Goal: Task Accomplishment & Management: Complete application form

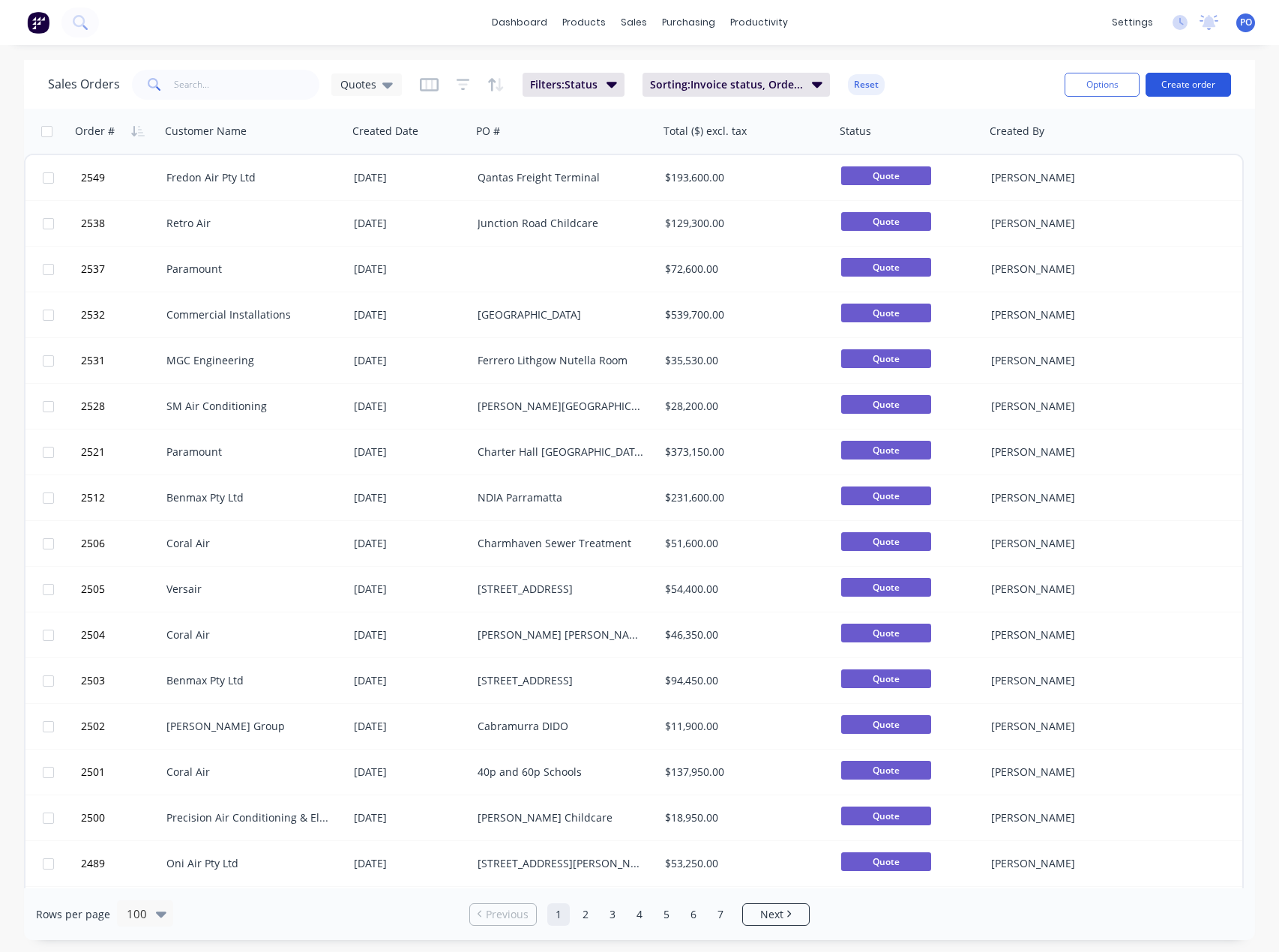
click at [1198, 85] on button "Create order" at bounding box center [1188, 85] width 85 height 24
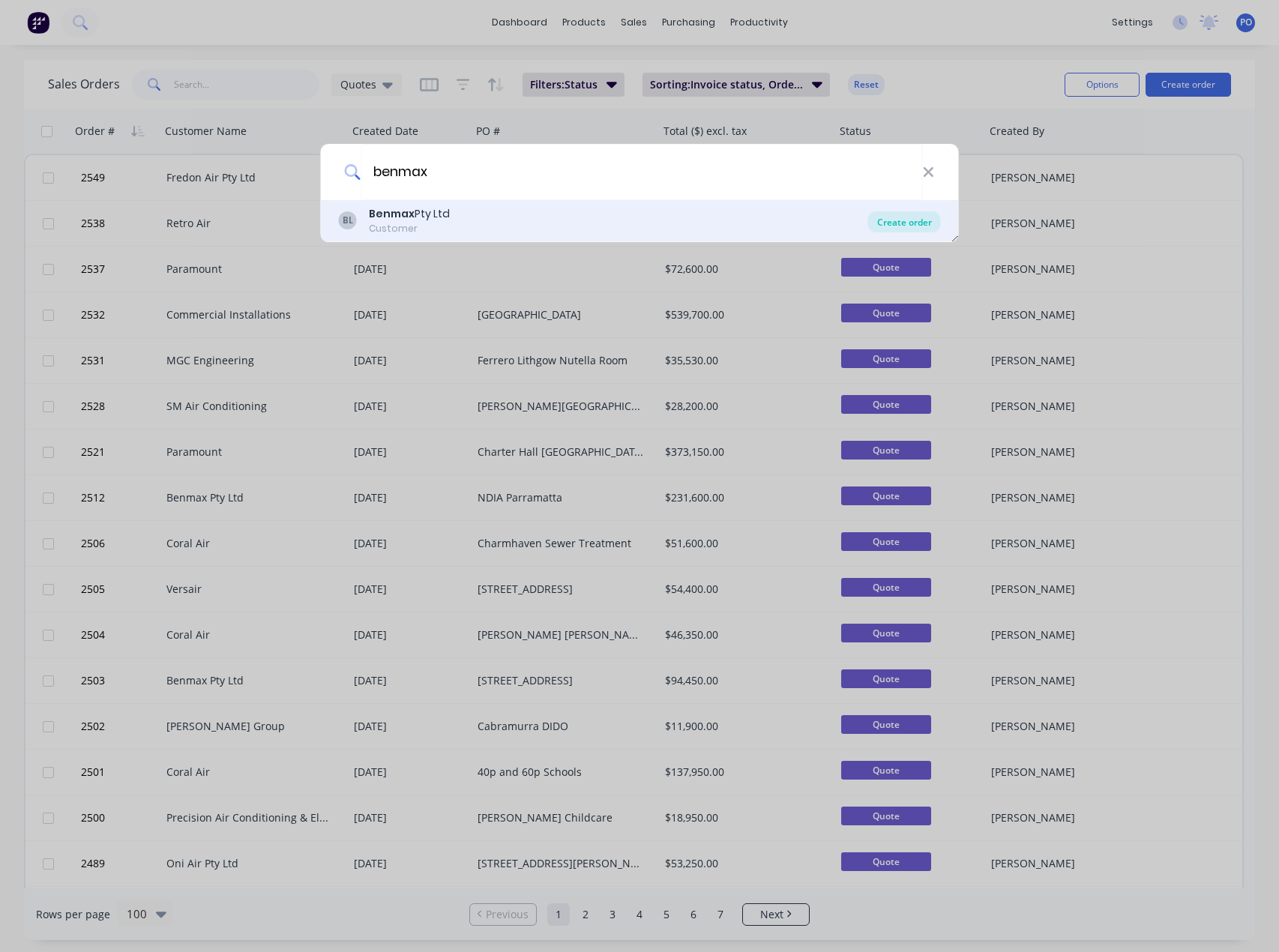
type input "benmax"
click at [928, 220] on div "Create order" at bounding box center [905, 222] width 73 height 21
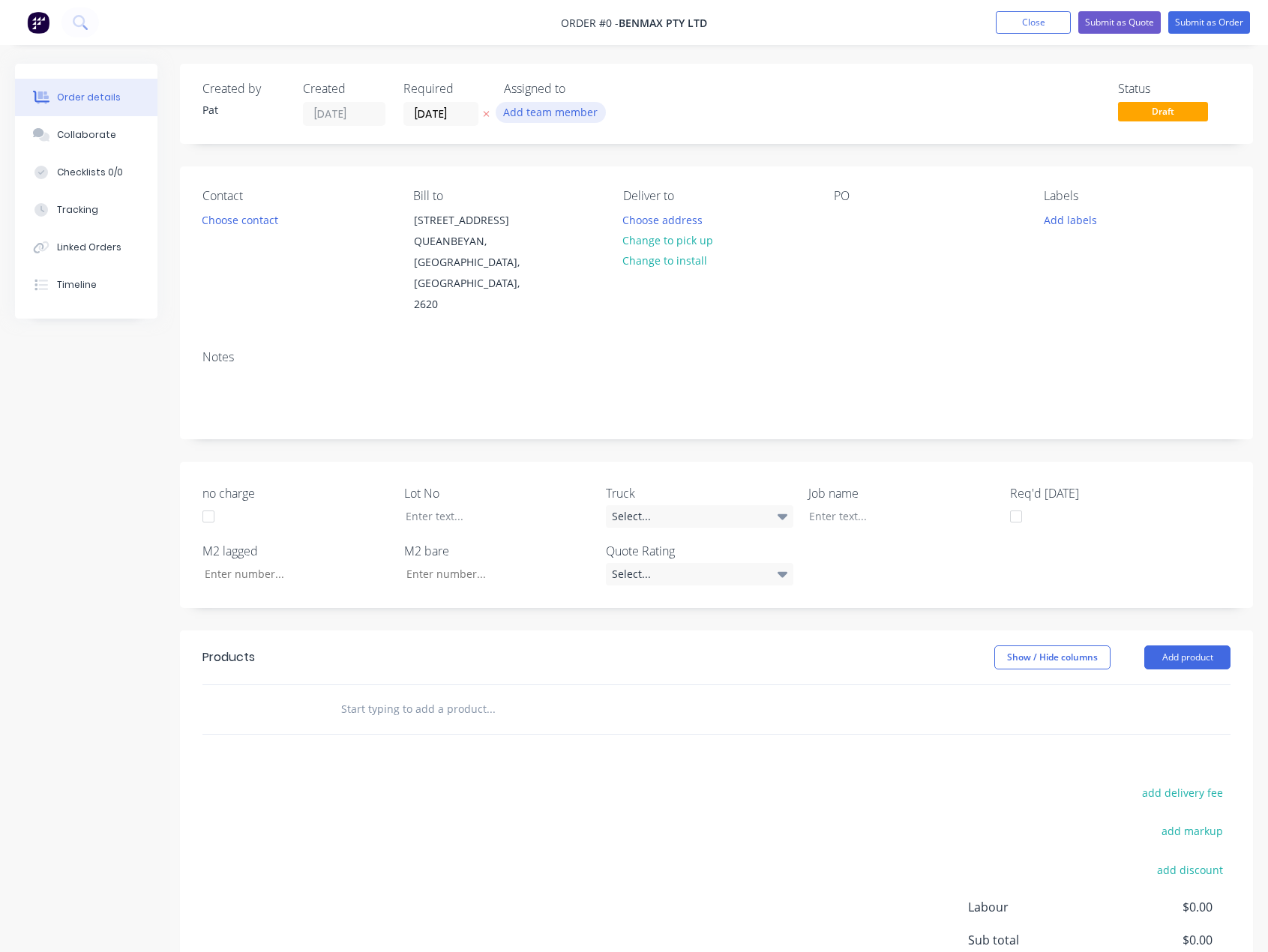
click at [553, 120] on div "Add team member" at bounding box center [578, 113] width 150 height 22
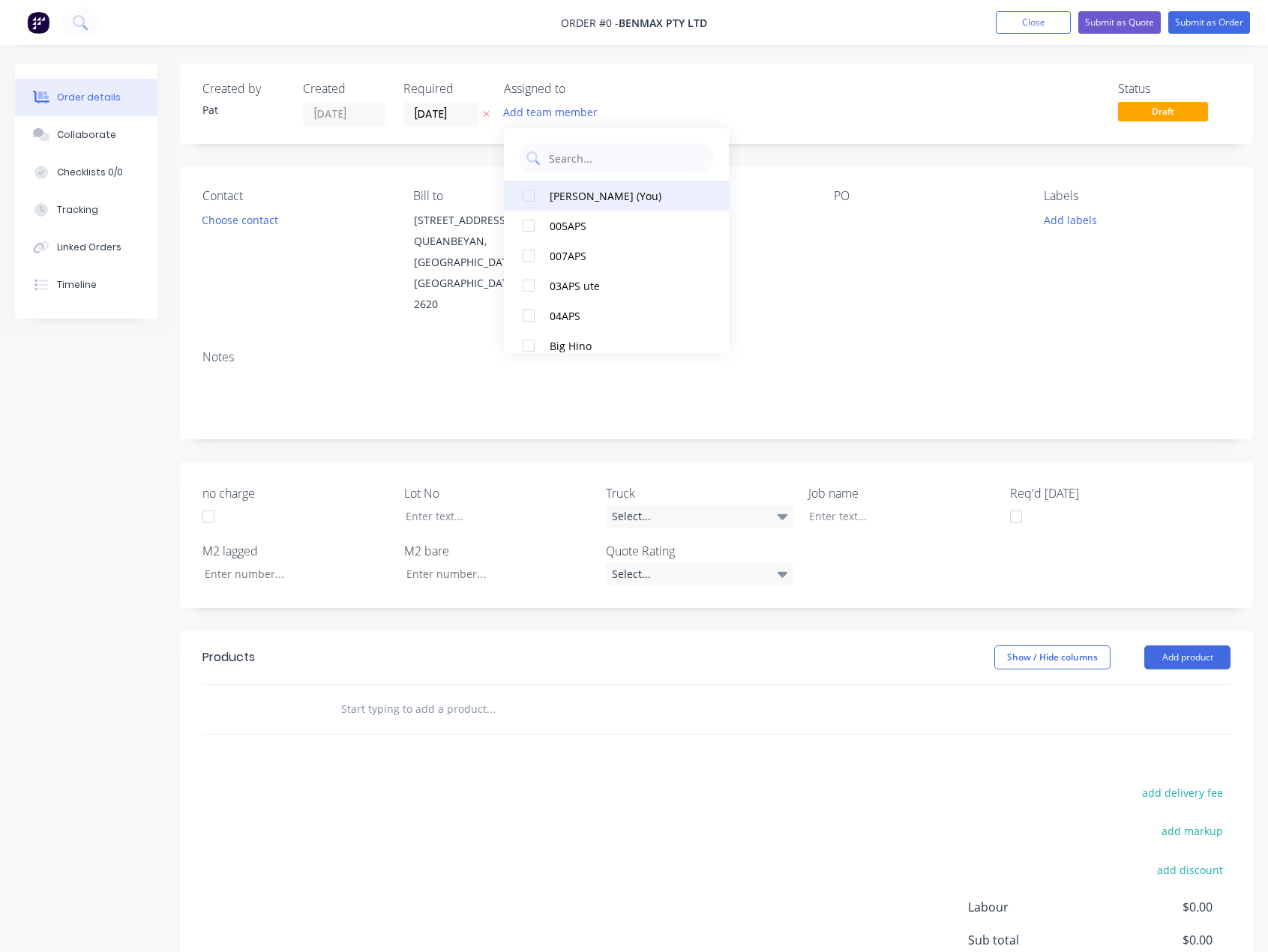
click at [570, 192] on div "[PERSON_NAME] (You)" at bounding box center [625, 196] width 150 height 16
click at [238, 211] on div "Order details Collaborate Checklists 0/0 Tracking Linked Orders Timeline Order …" at bounding box center [634, 591] width 1268 height 1053
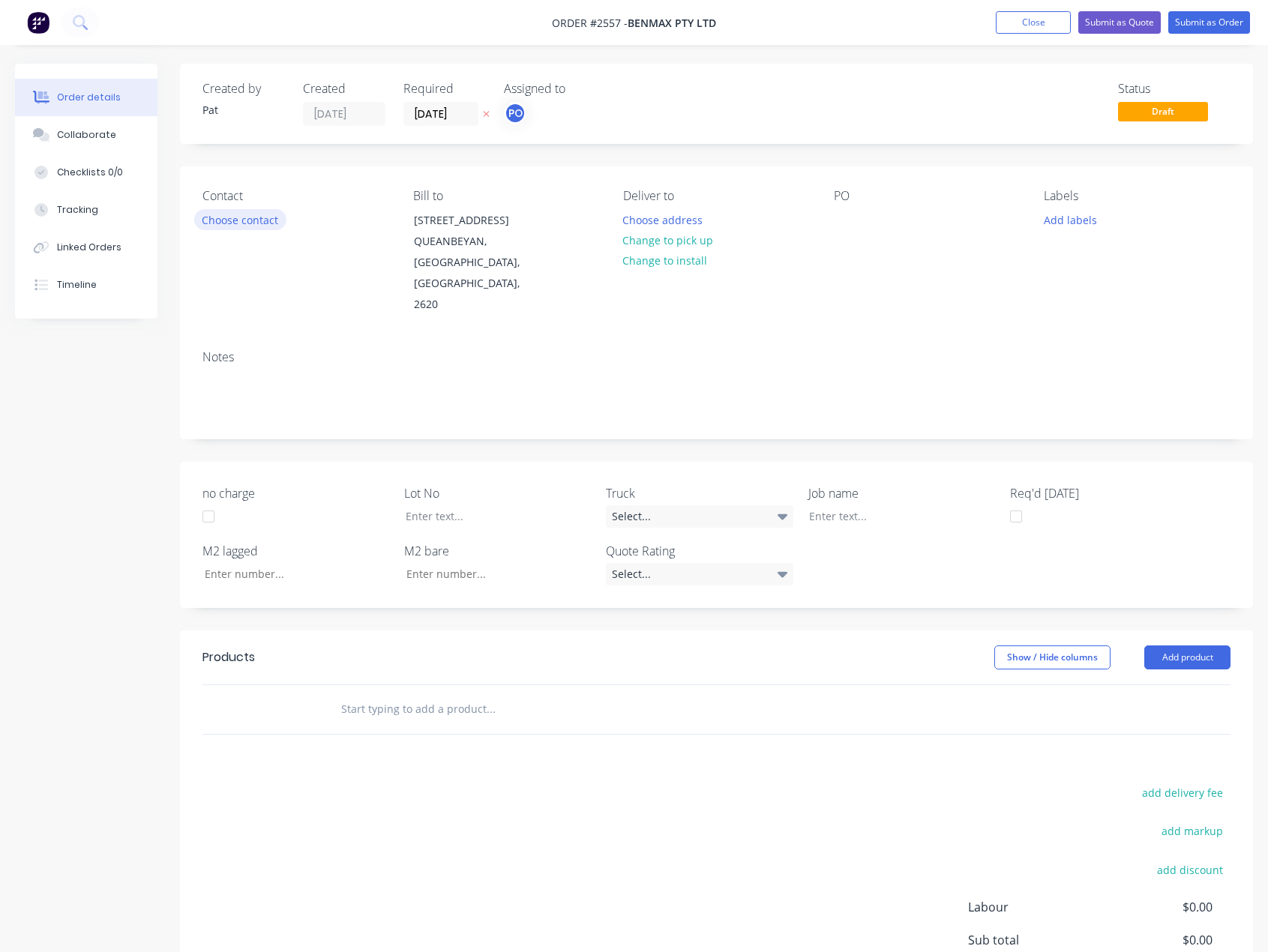
click at [236, 222] on button "Choose contact" at bounding box center [240, 219] width 93 height 20
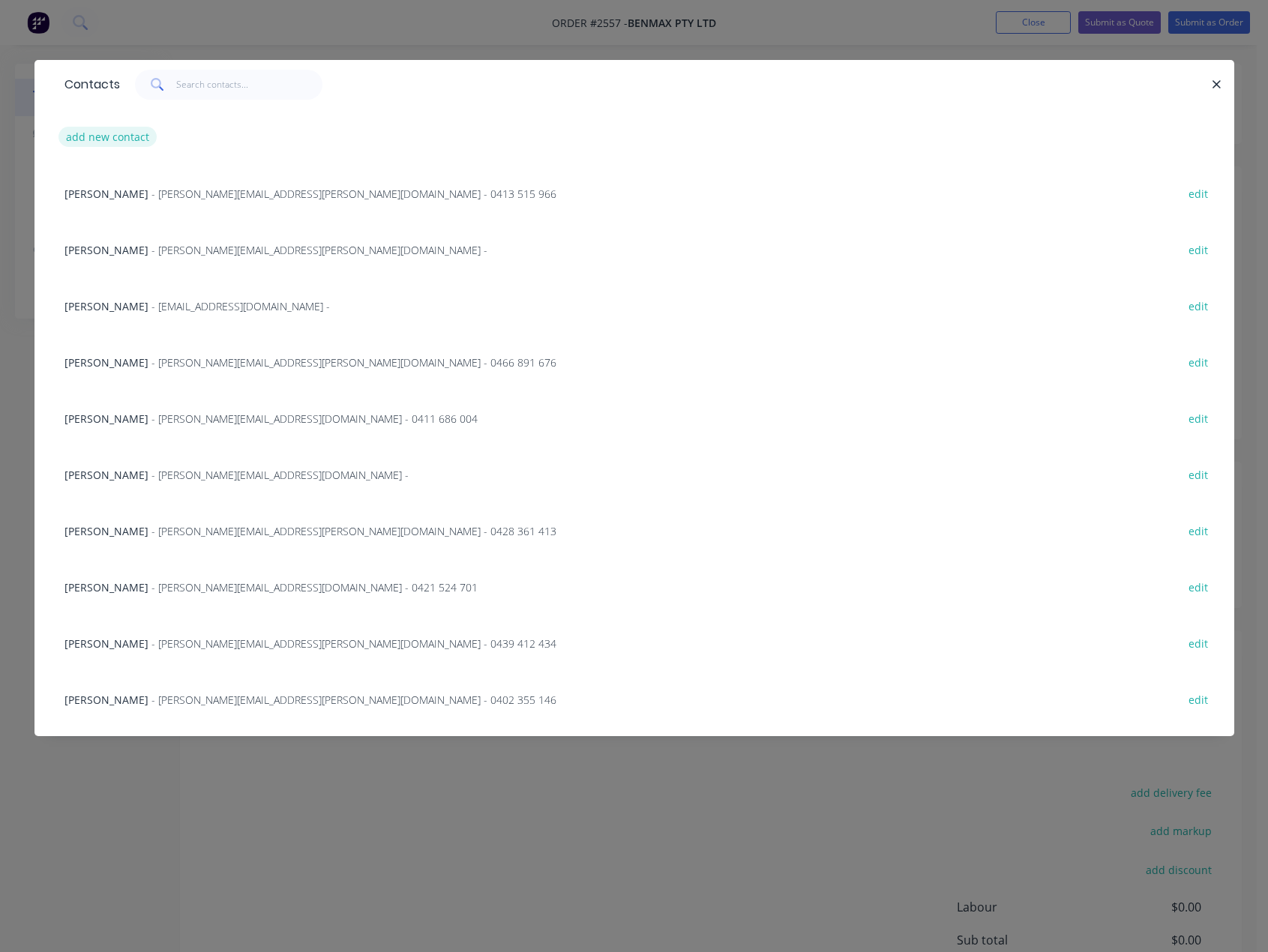
click at [102, 139] on button "add new contact" at bounding box center [108, 136] width 99 height 20
select select "AU"
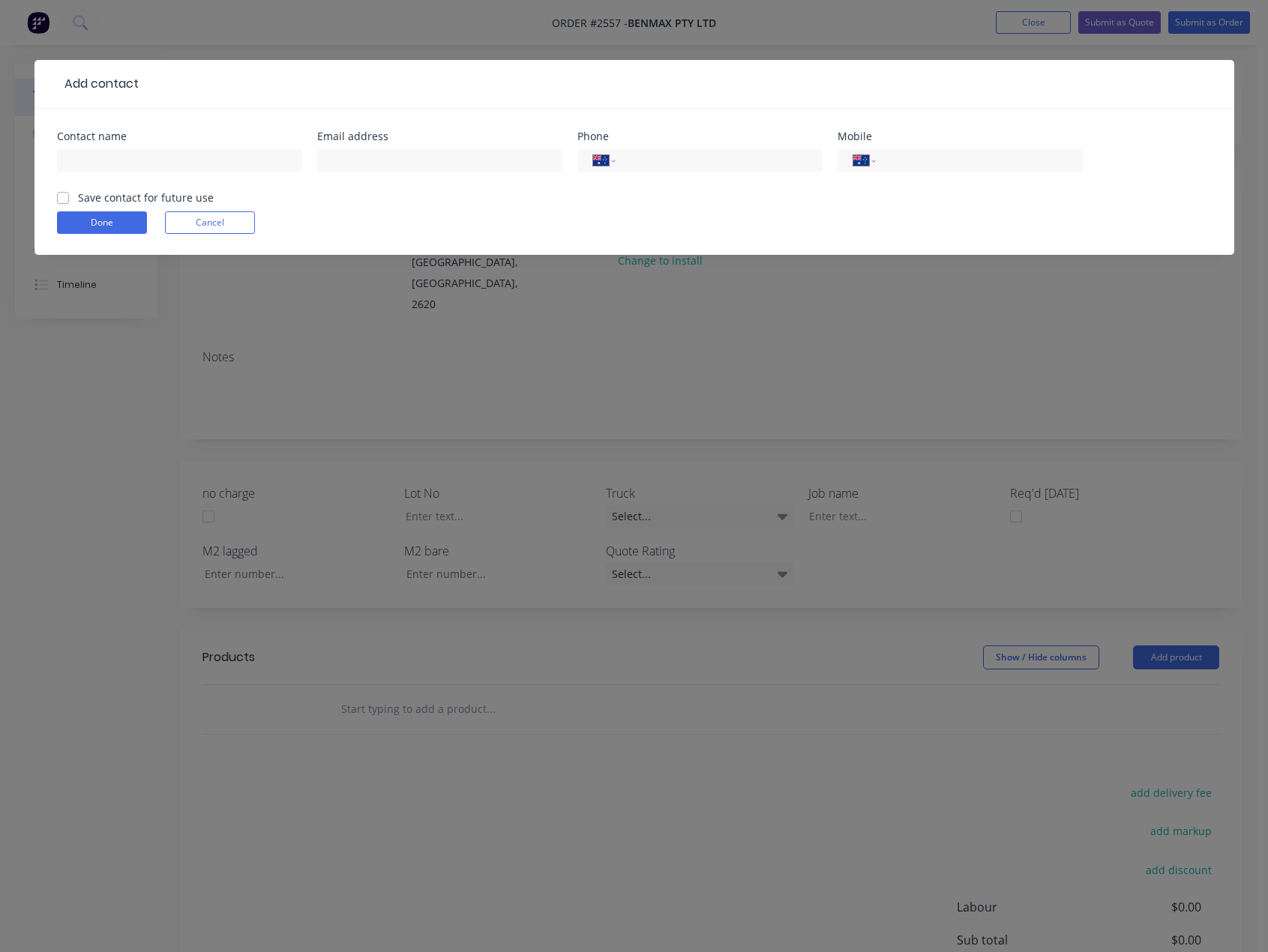
drag, startPoint x: 55, startPoint y: 200, endPoint x: 70, endPoint y: 197, distance: 15.3
click at [56, 200] on div "Contact name Email address Phone International [GEOGRAPHIC_DATA] [GEOGRAPHIC_DA…" at bounding box center [634, 182] width 1199 height 146
click at [72, 197] on div "Save contact for future use" at bounding box center [135, 198] width 157 height 16
click at [78, 195] on label "Save contact for future use" at bounding box center [146, 198] width 136 height 16
click at [62, 195] on input "Save contact for future use" at bounding box center [62, 197] width 12 height 14
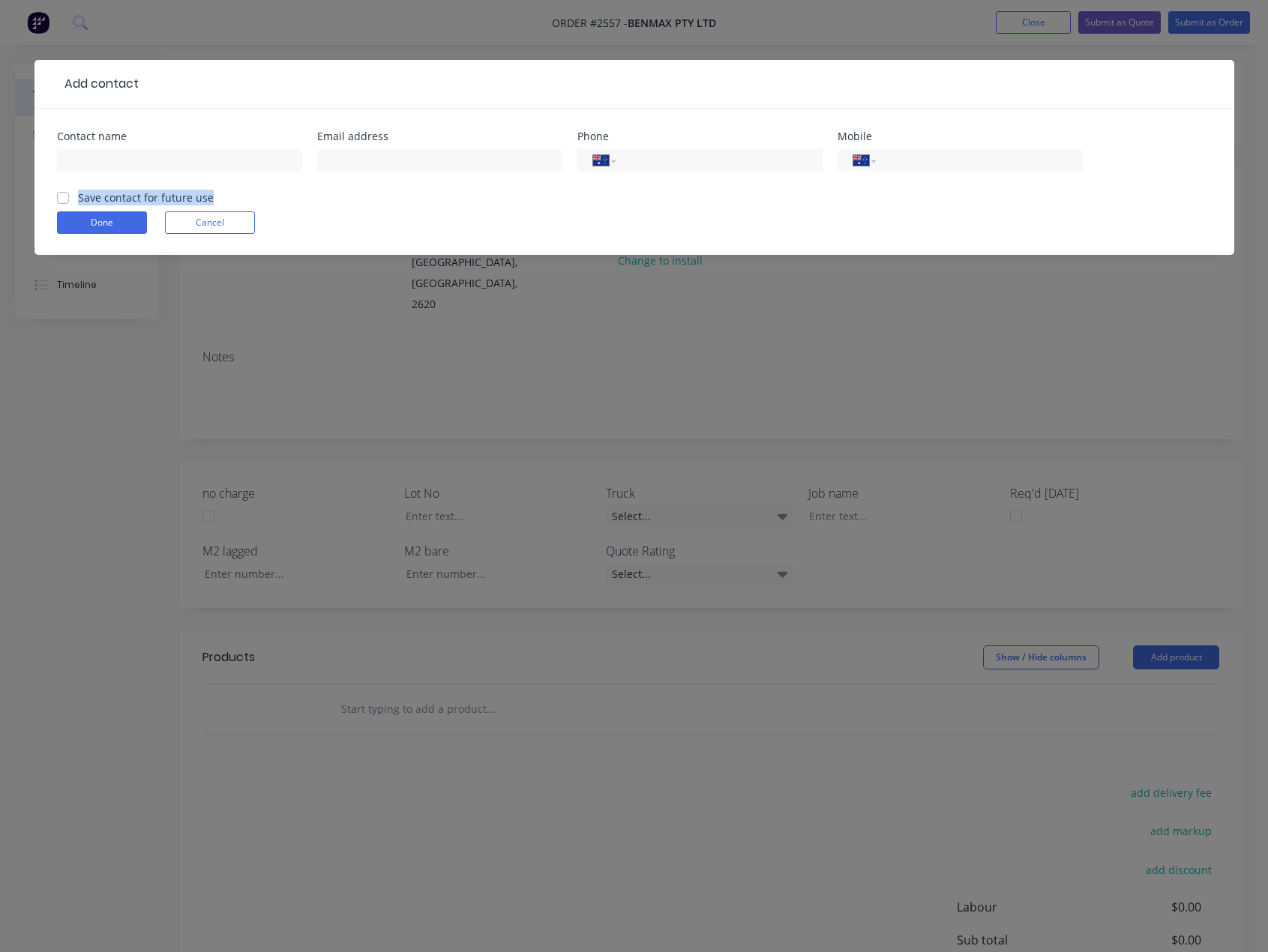
checkbox input "true"
click at [74, 168] on input "text" at bounding box center [180, 160] width 246 height 22
type input "[PERSON_NAME]"
click at [386, 147] on div at bounding box center [440, 167] width 246 height 44
click at [384, 159] on input "text" at bounding box center [440, 160] width 246 height 22
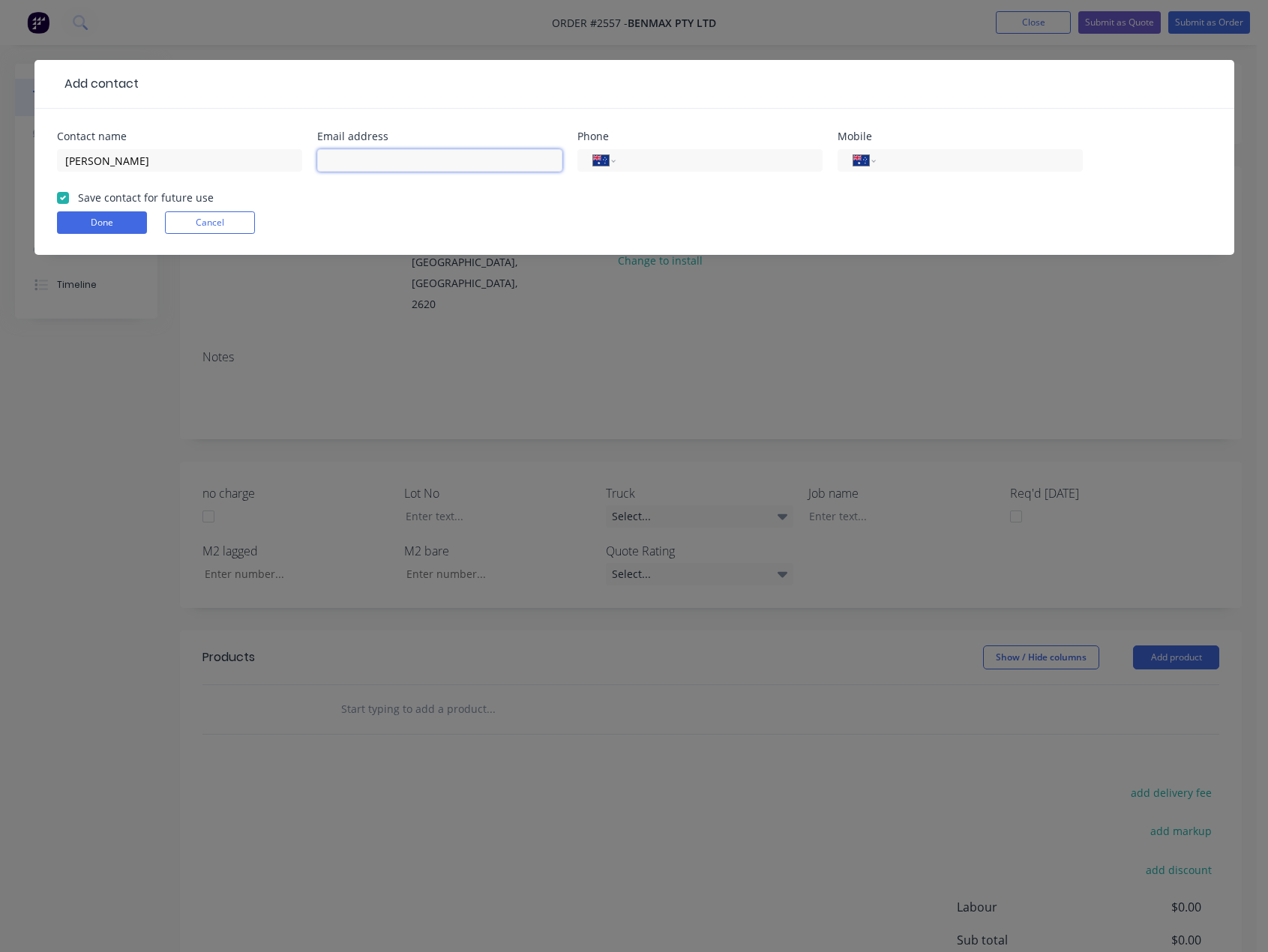
paste input "[PERSON_NAME] <[PERSON_NAME][EMAIL_ADDRESS][PERSON_NAME][DOMAIN_NAME]>"
drag, startPoint x: 402, startPoint y: 158, endPoint x: 220, endPoint y: 170, distance: 182.4
click at [220, 170] on div "Contact name [PERSON_NAME] Email address [PERSON_NAME] <[PERSON_NAME][EMAIL_ADD…" at bounding box center [634, 160] width 1155 height 59
click at [495, 162] on input "[EMAIL_ADDRESS][PERSON_NAME][DOMAIN_NAME]>" at bounding box center [440, 160] width 246 height 22
click at [335, 159] on input "[EMAIL_ADDRESS][PERSON_NAME][DOMAIN_NAME]>" at bounding box center [440, 160] width 246 height 22
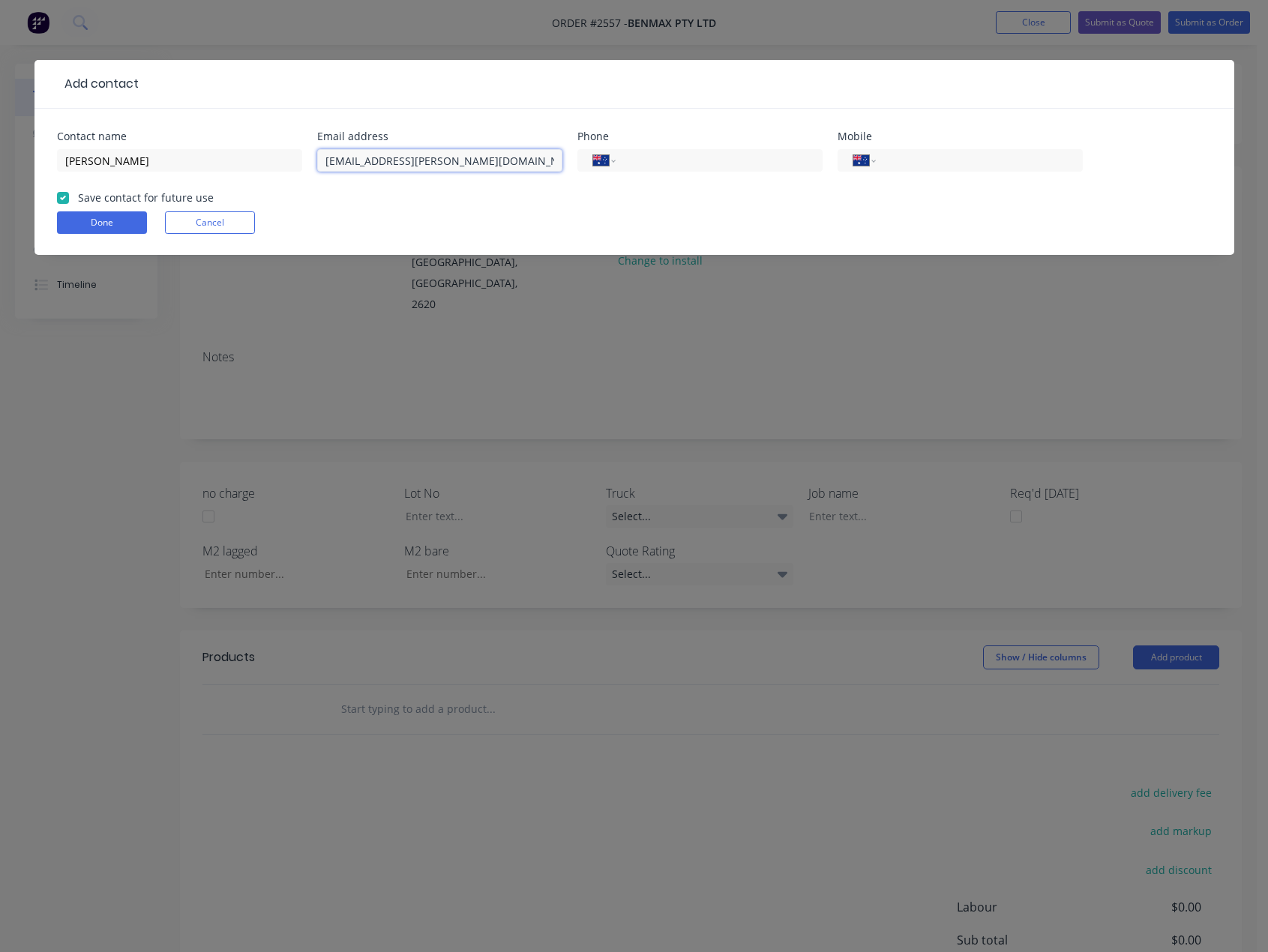
click at [492, 154] on input "[EMAIL_ADDRESS][PERSON_NAME][DOMAIN_NAME]>" at bounding box center [440, 160] width 246 height 22
type input "[EMAIL_ADDRESS][PERSON_NAME][DOMAIN_NAME]"
click at [712, 162] on input "tel" at bounding box center [716, 160] width 180 height 17
paste input "[PHONE_NUMBER]"
type input "[PHONE_NUMBER]"
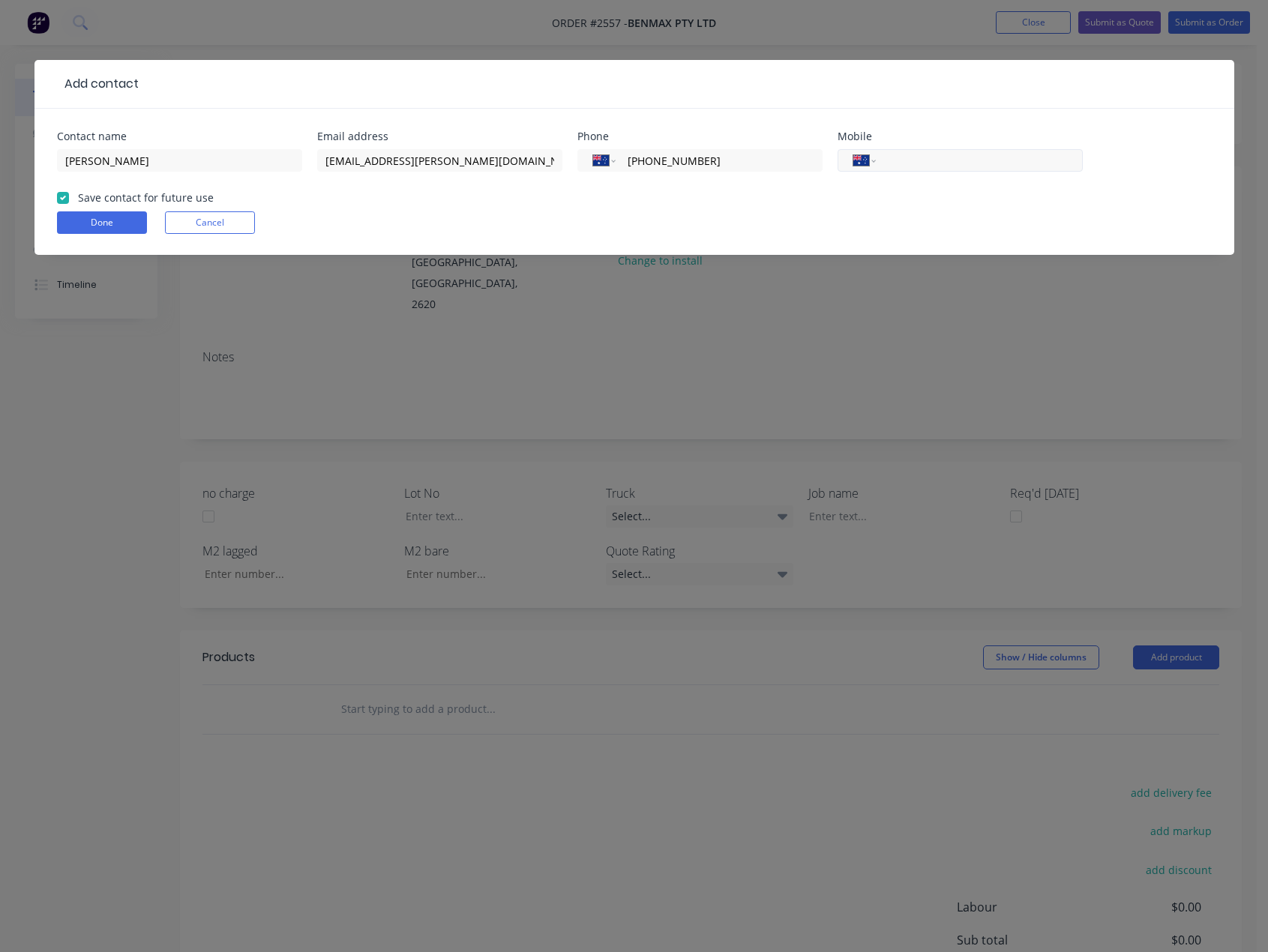
click at [936, 165] on input "tel" at bounding box center [976, 160] width 180 height 17
paste input "0421 808 558"
type input "0421 808 558"
click at [109, 223] on button "Done" at bounding box center [101, 222] width 90 height 22
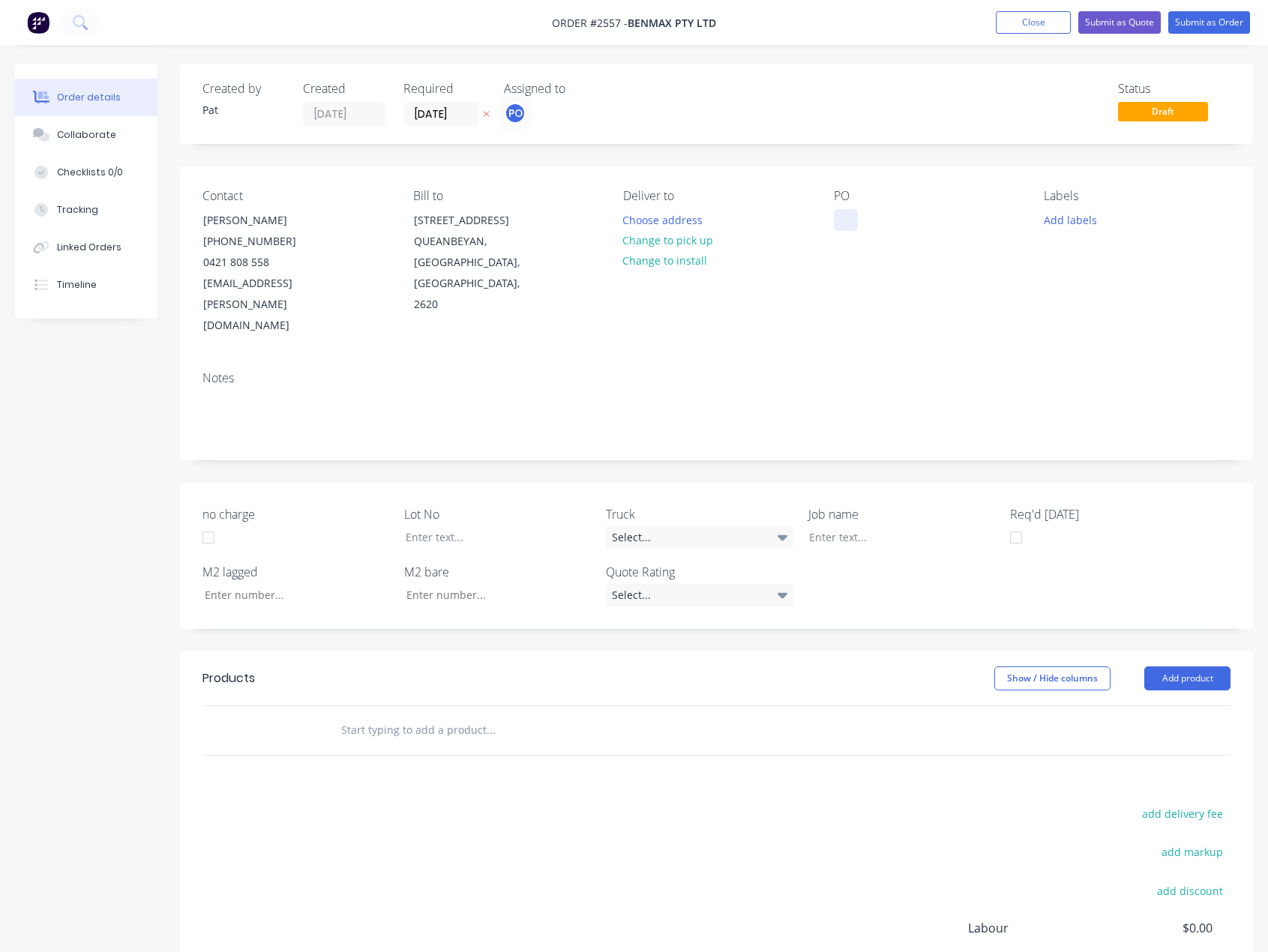
click at [834, 222] on div at bounding box center [845, 220] width 24 height 21
click at [1172, 651] on header "Products Show / Hide columns Add product" at bounding box center [716, 678] width 1073 height 54
click at [1167, 666] on button "Add product" at bounding box center [1187, 678] width 86 height 24
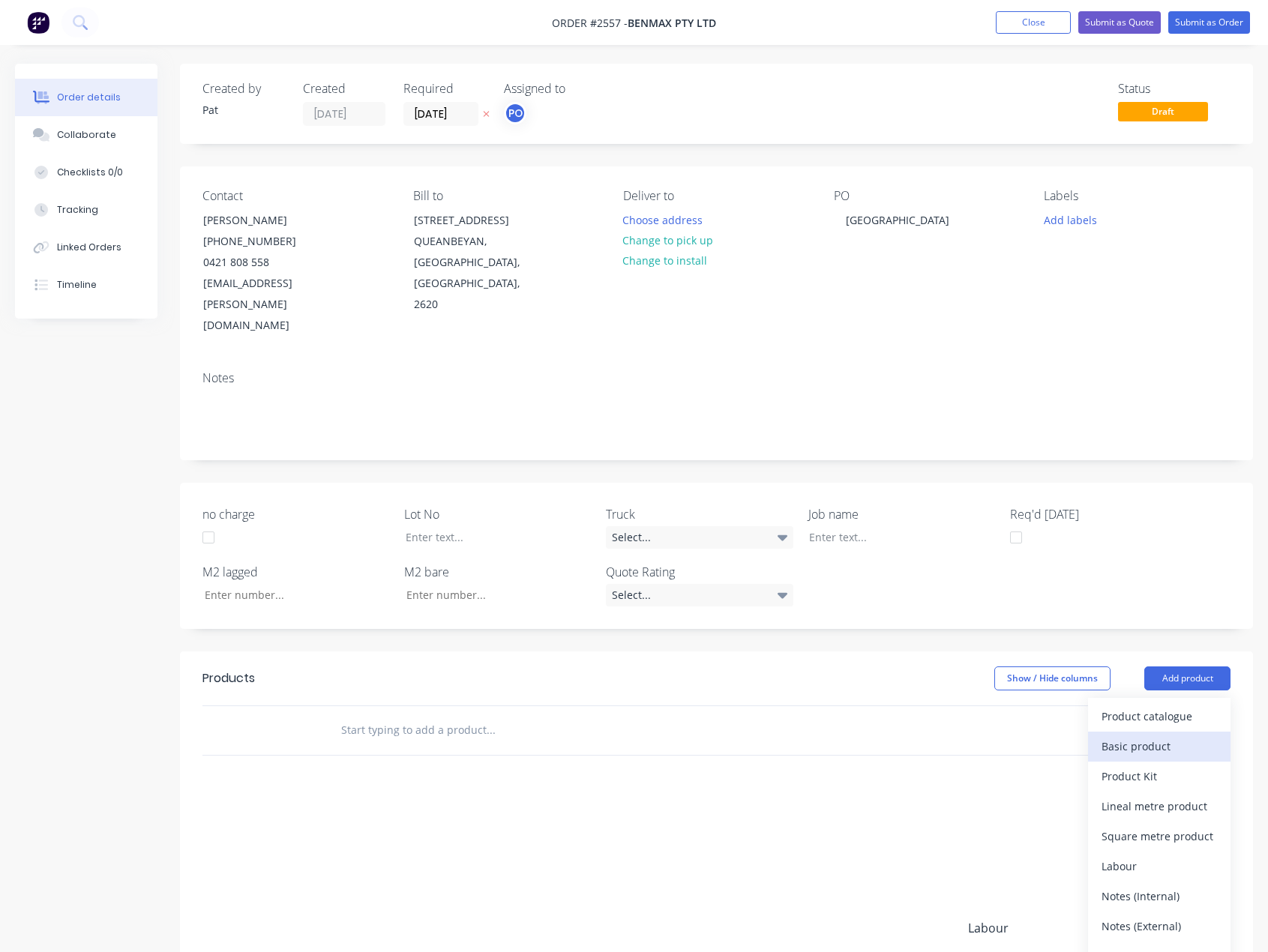
click at [1162, 736] on div "Basic product" at bounding box center [1159, 746] width 116 height 21
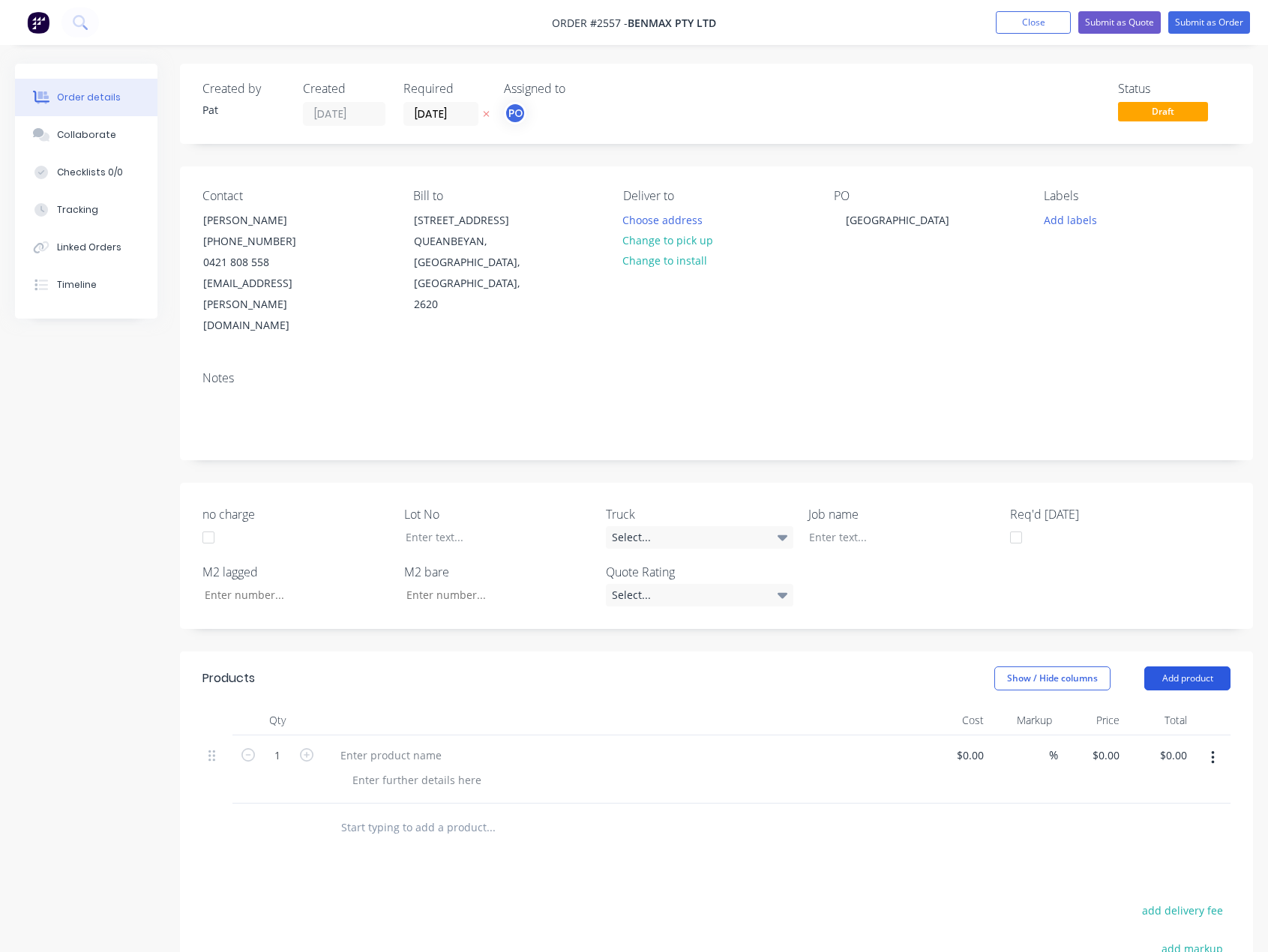
click at [1175, 666] on button "Add product" at bounding box center [1187, 678] width 86 height 24
click at [1167, 736] on div "Basic product" at bounding box center [1159, 746] width 116 height 21
click at [1172, 666] on button "Add product" at bounding box center [1187, 678] width 86 height 24
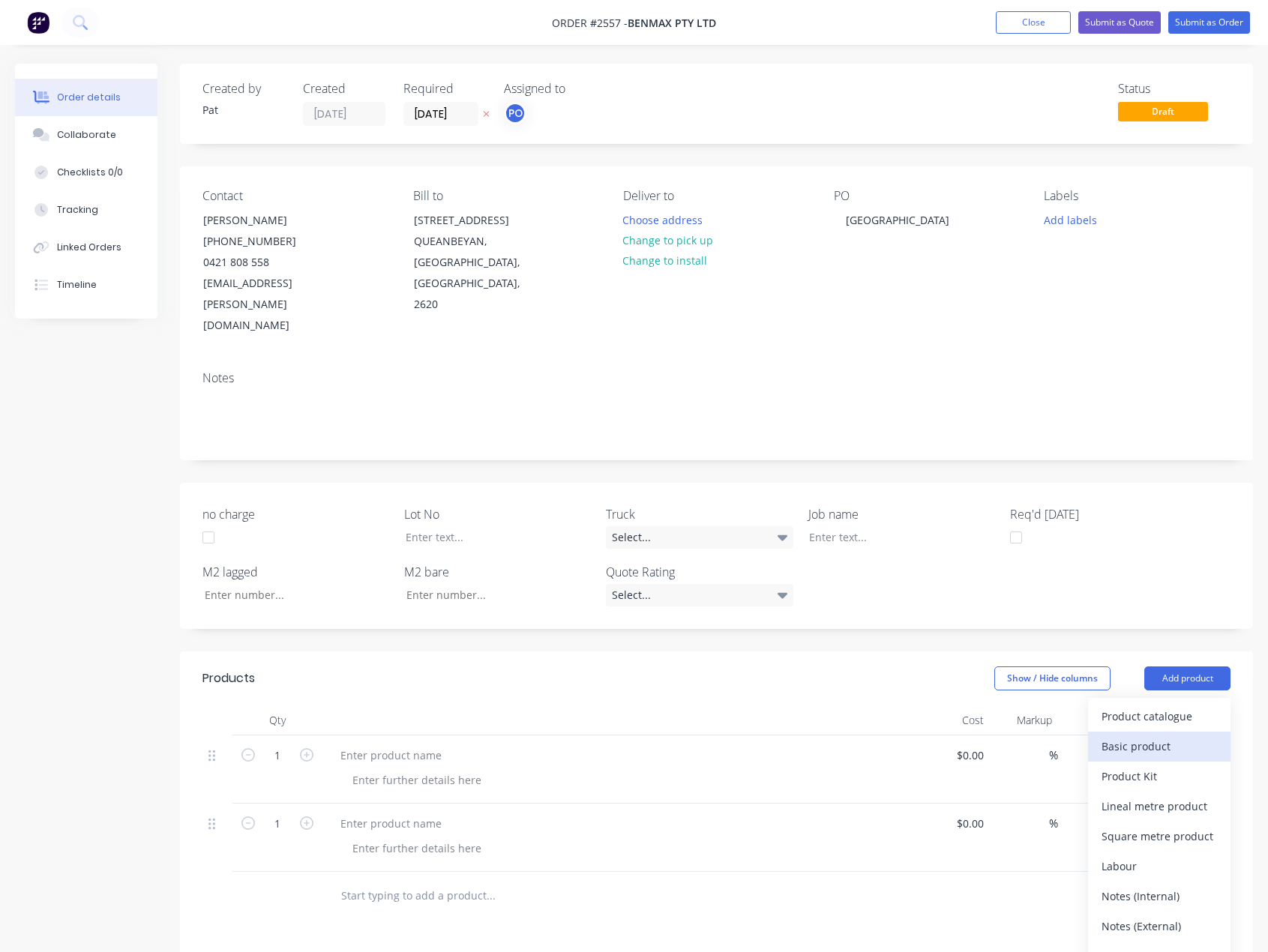
click at [1175, 736] on div "Basic product" at bounding box center [1159, 746] width 116 height 21
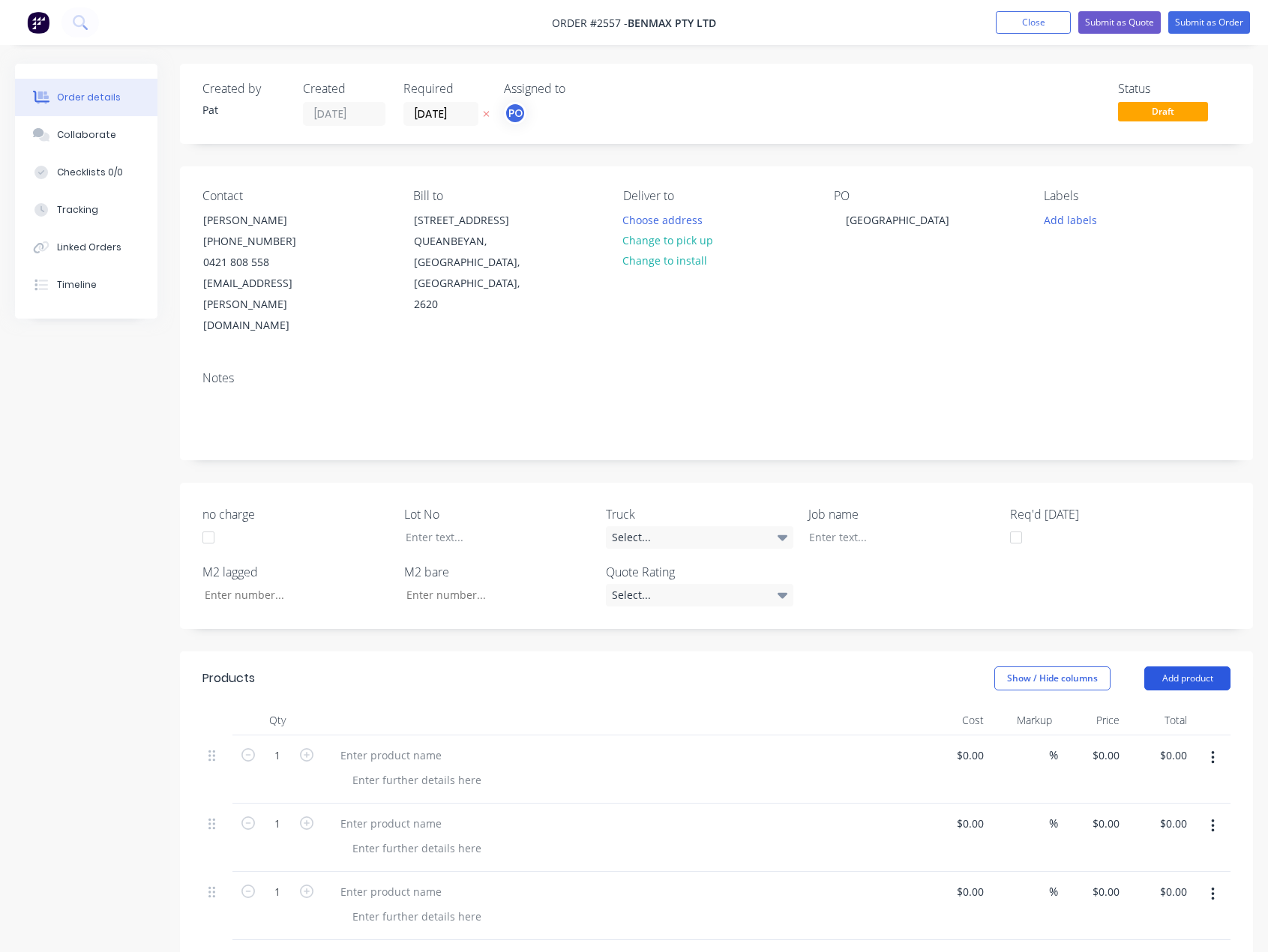
click at [1174, 666] on button "Add product" at bounding box center [1187, 678] width 86 height 24
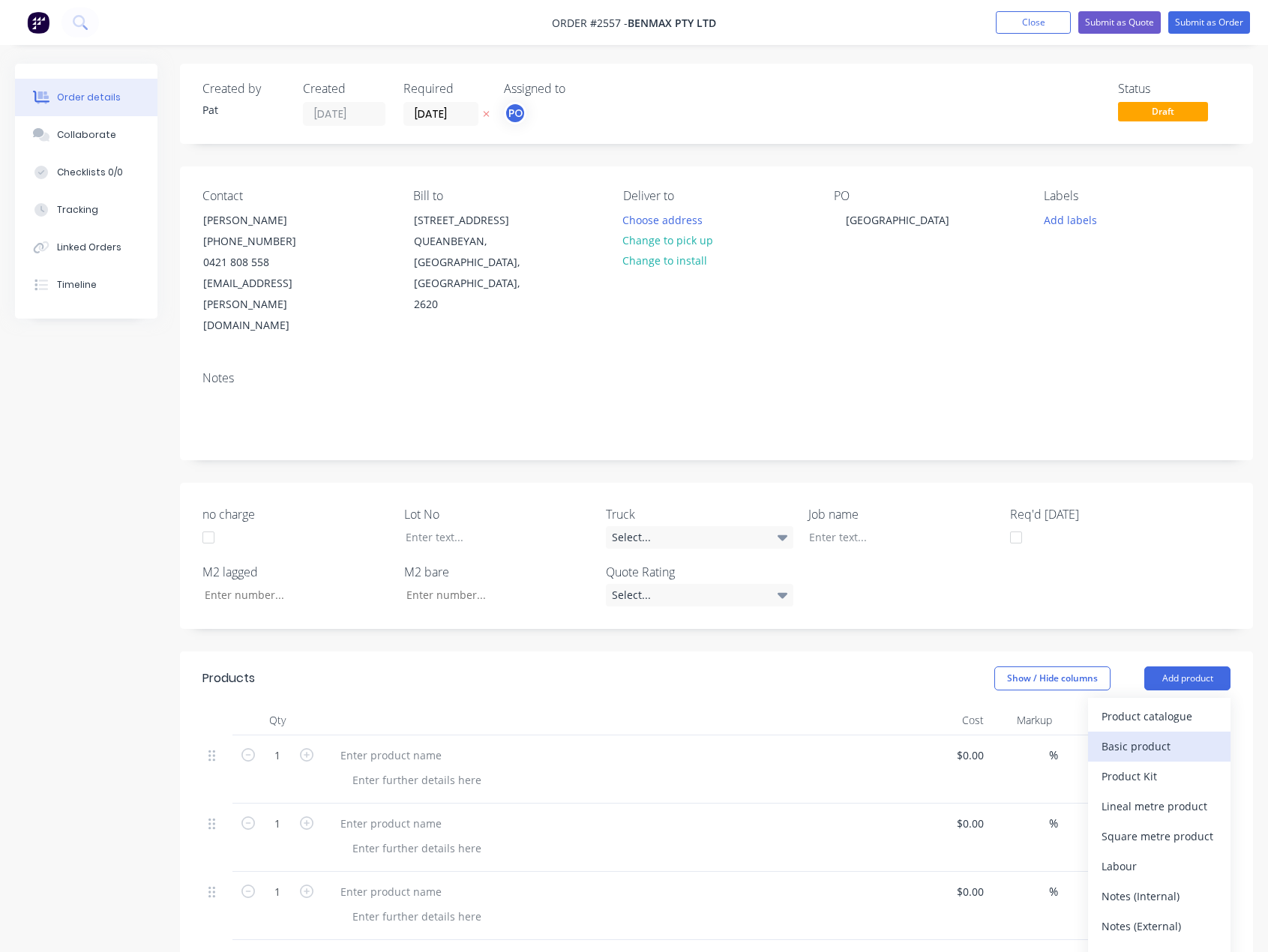
click at [1169, 736] on div "Basic product" at bounding box center [1159, 746] width 116 height 21
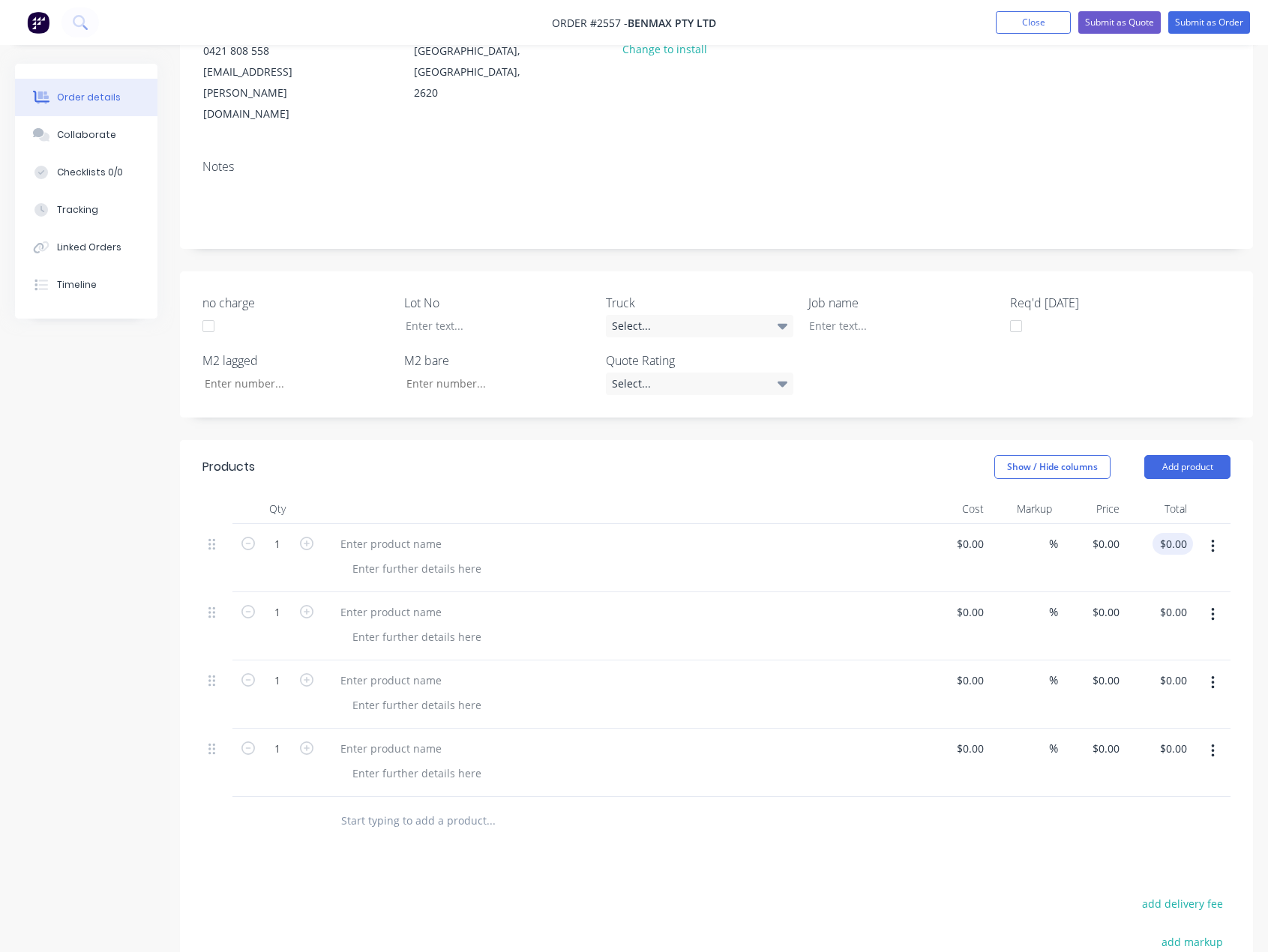
scroll to position [225, 0]
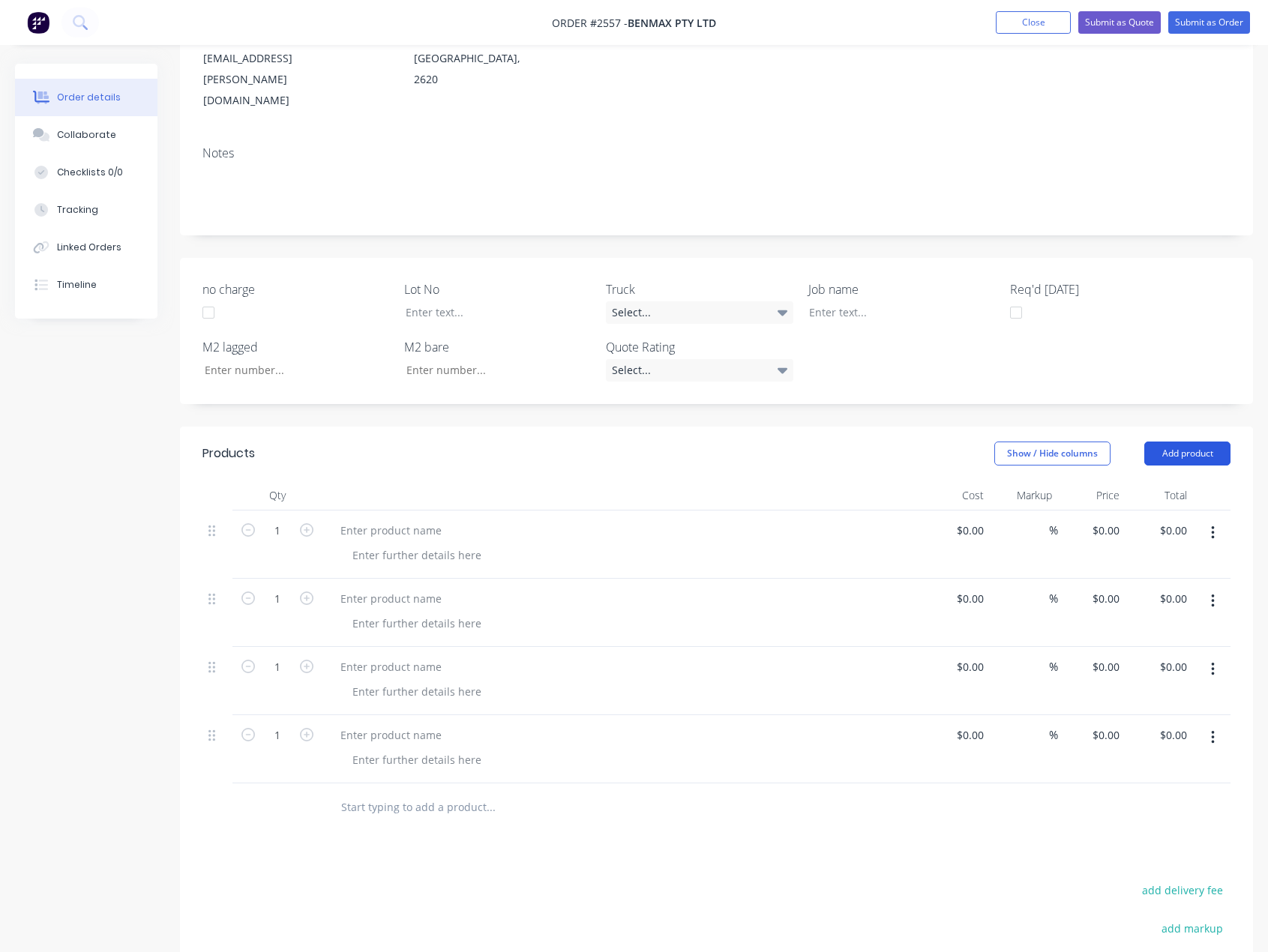
click at [1179, 441] on button "Add product" at bounding box center [1187, 453] width 86 height 24
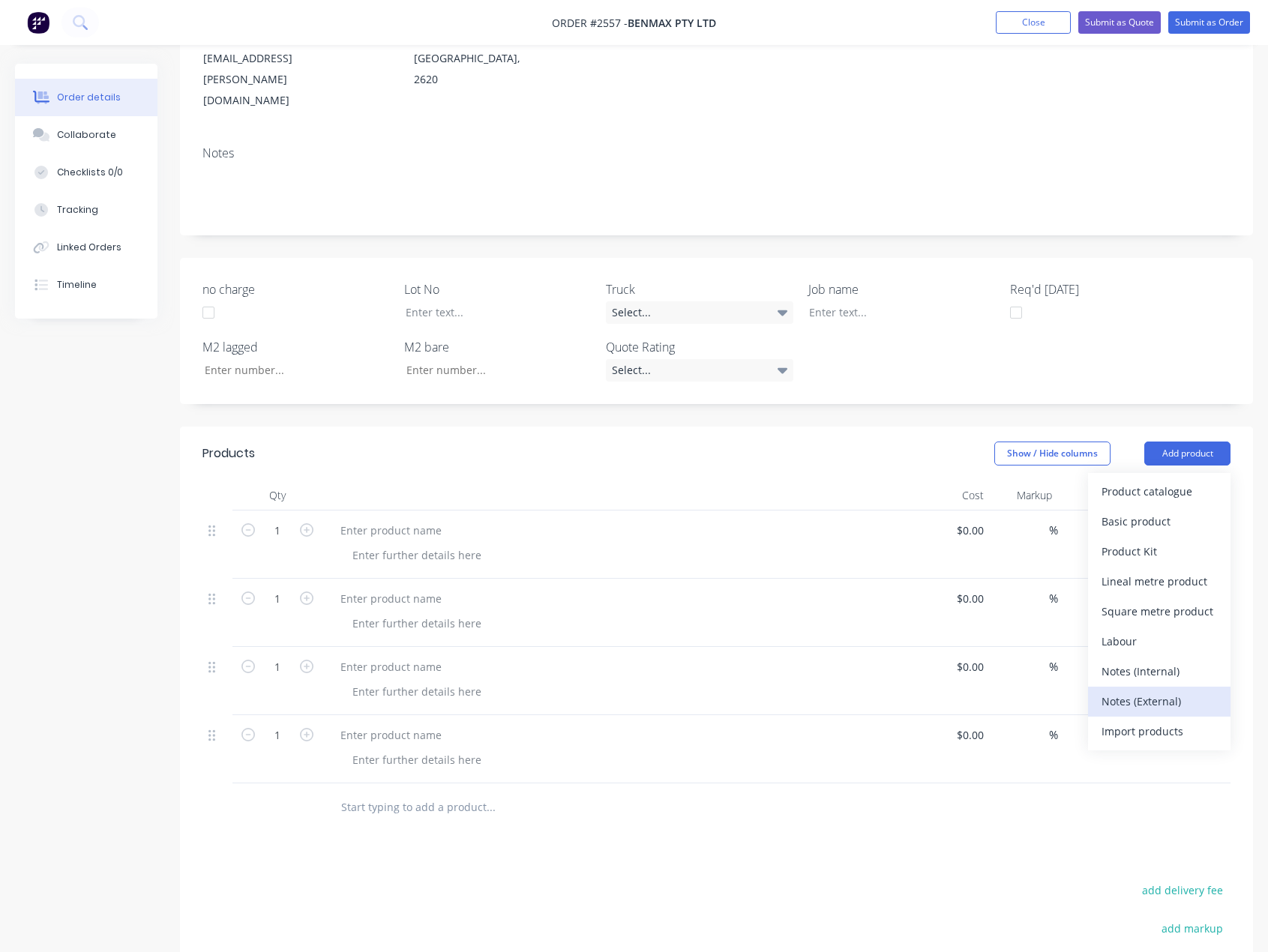
click at [1175, 690] on div "Notes (External)" at bounding box center [1159, 701] width 116 height 21
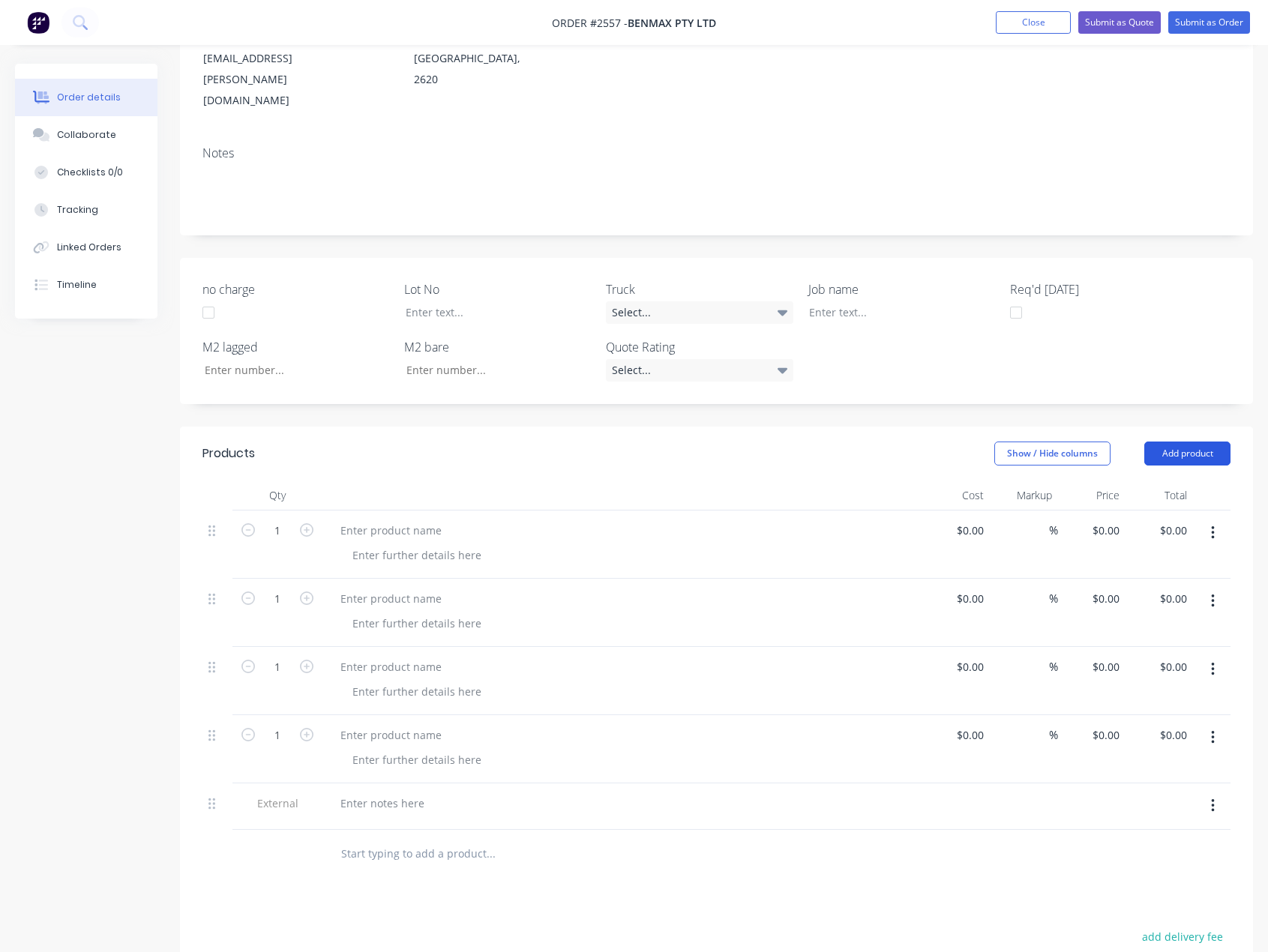
click at [1174, 441] on button "Add product" at bounding box center [1187, 453] width 86 height 24
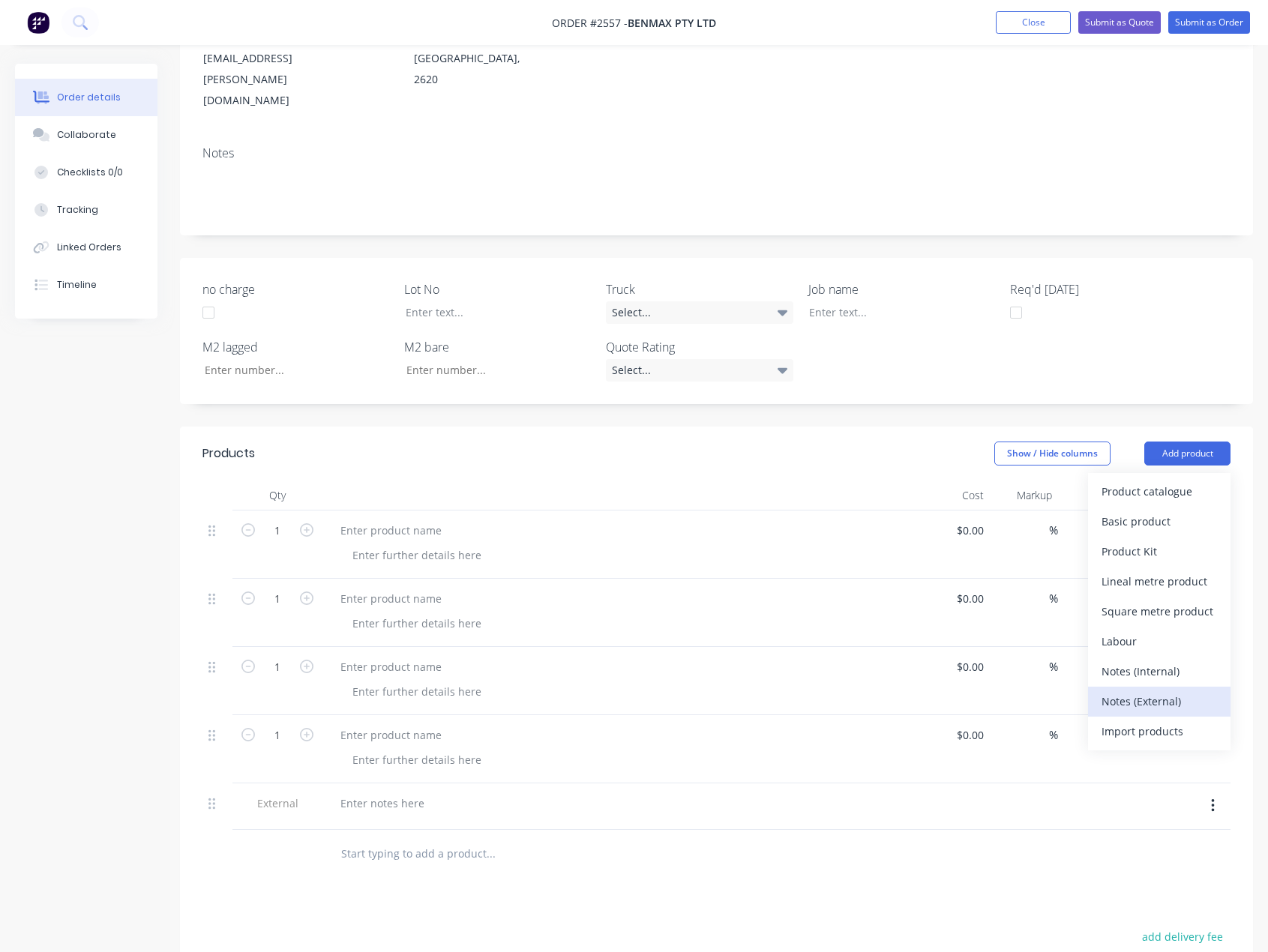
click at [1161, 690] on div "Notes (External)" at bounding box center [1159, 701] width 116 height 21
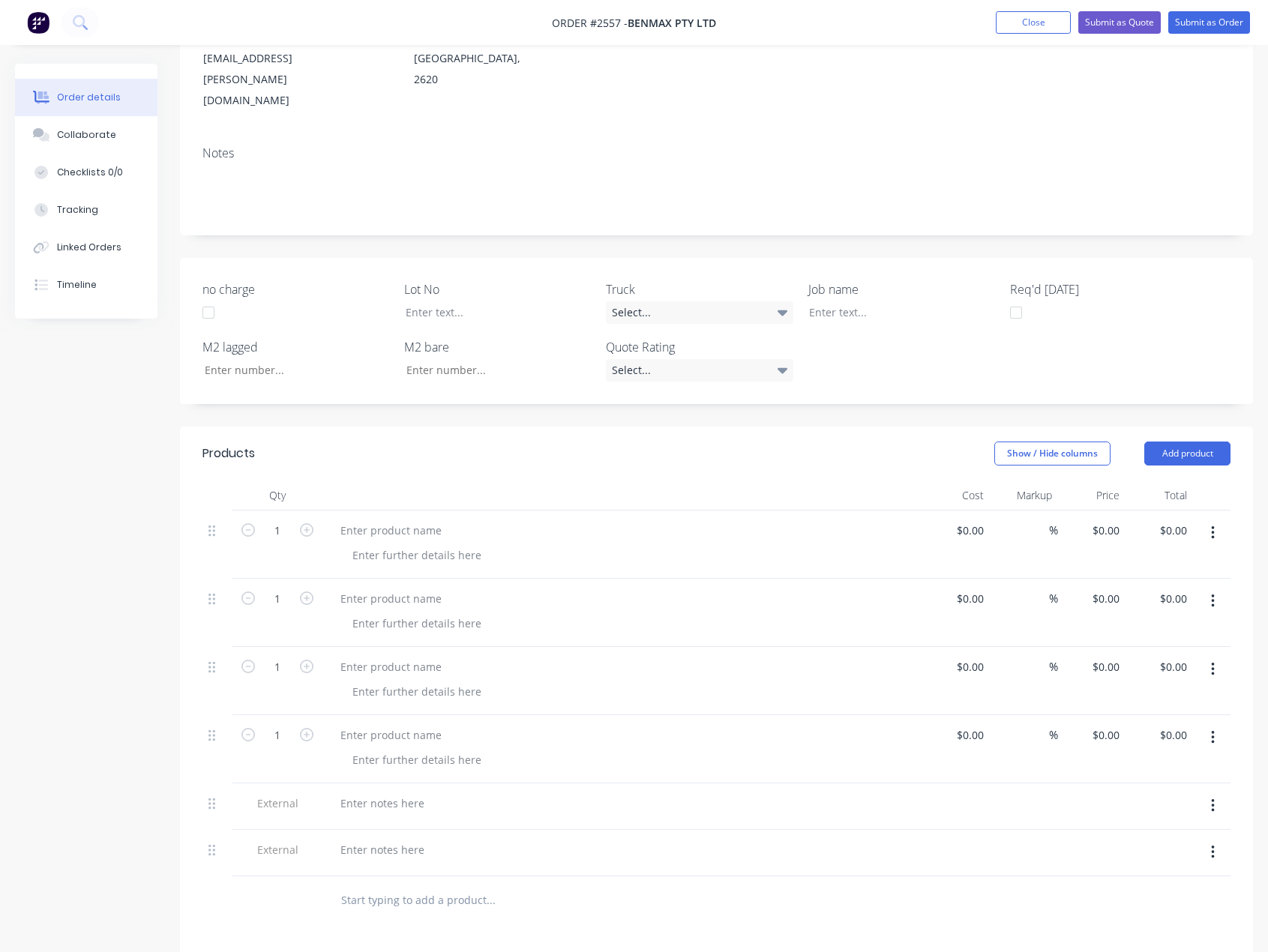
click at [1165, 427] on header "Products Show / Hide columns Add product" at bounding box center [716, 453] width 1073 height 54
click at [1167, 441] on button "Add product" at bounding box center [1187, 453] width 86 height 24
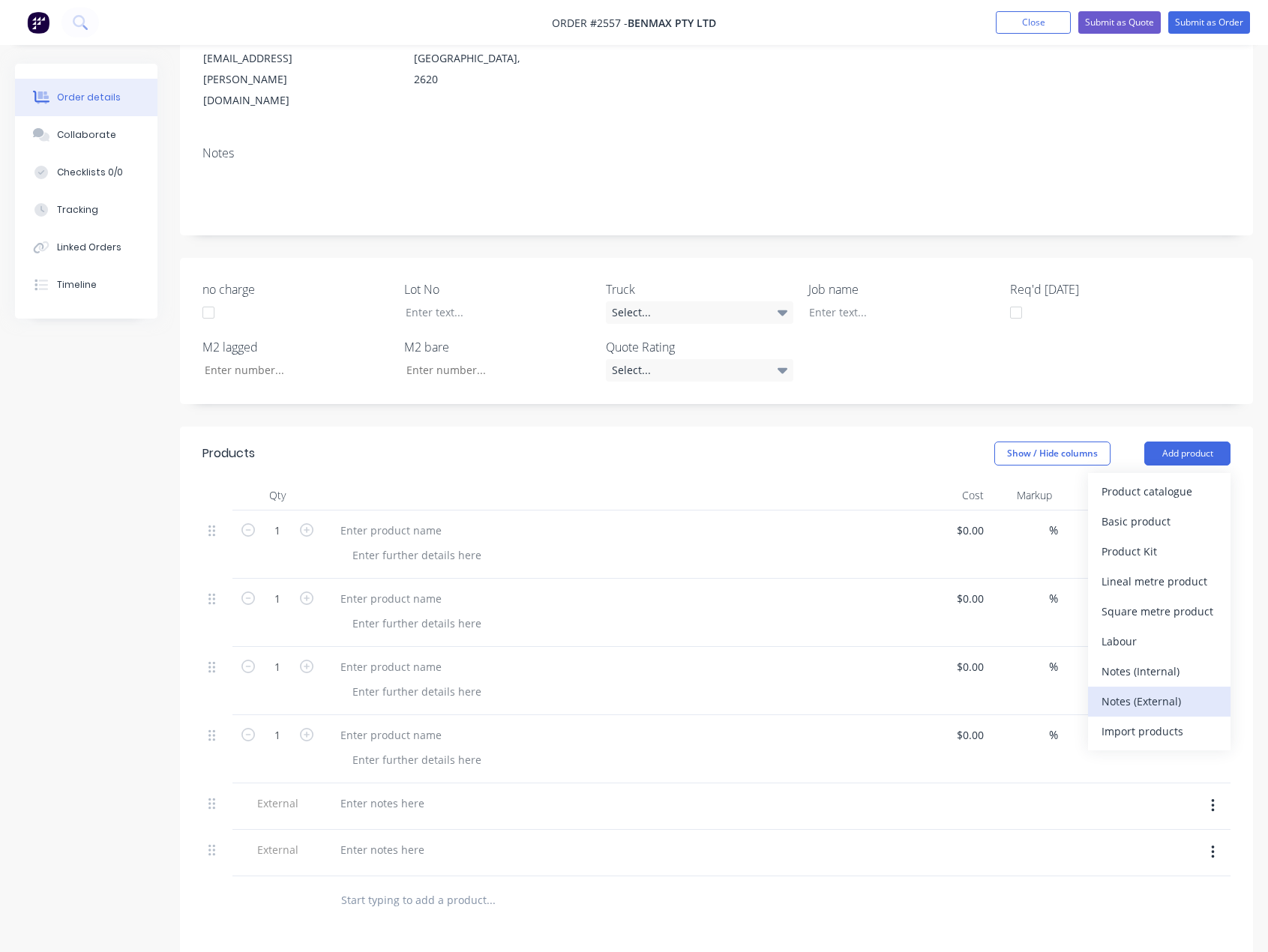
click at [1166, 690] on div "Notes (External)" at bounding box center [1159, 701] width 116 height 21
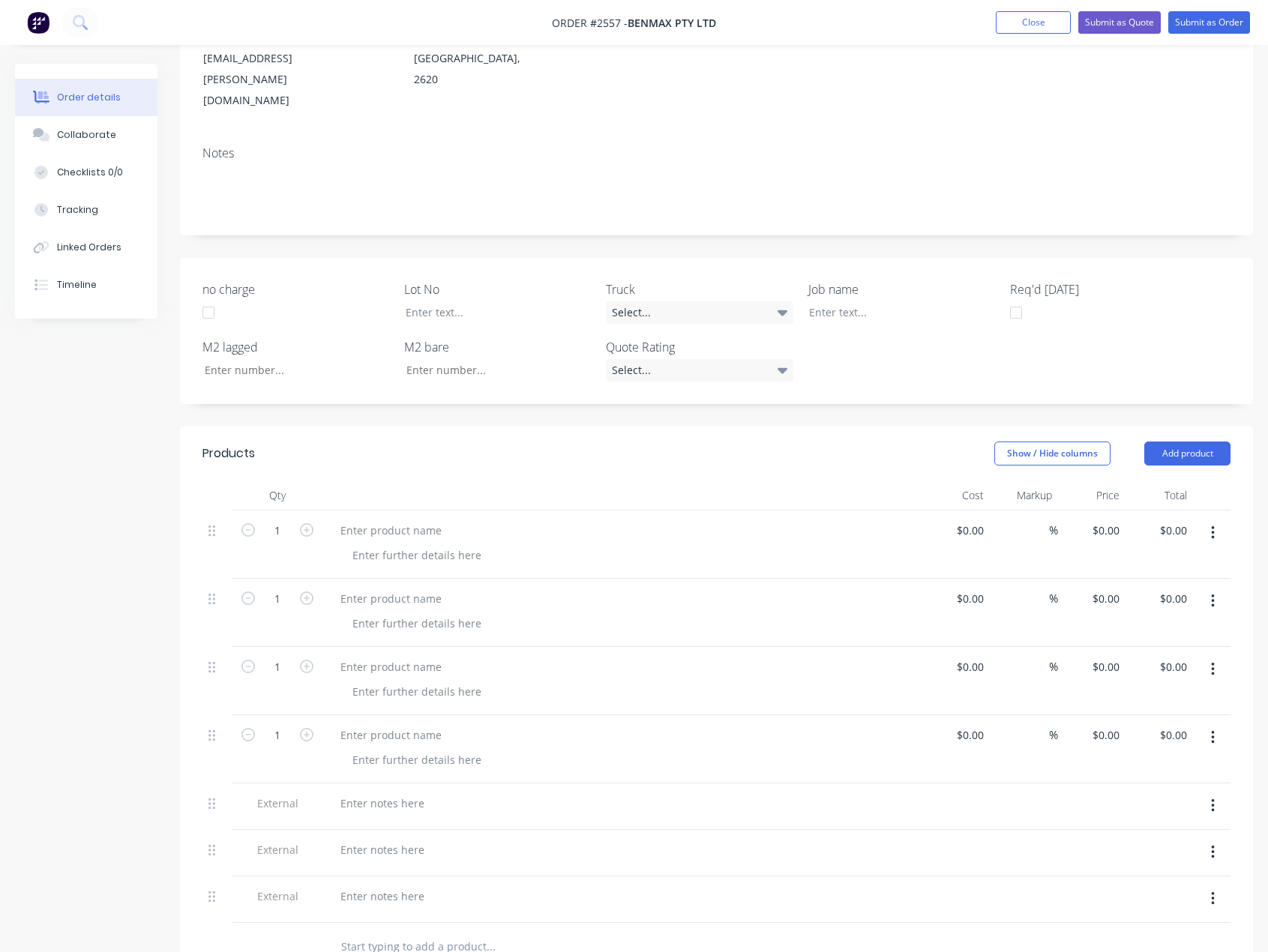
click at [421, 511] on div at bounding box center [622, 545] width 600 height 69
click at [416, 511] on div at bounding box center [622, 545] width 600 height 69
click at [408, 520] on div at bounding box center [391, 530] width 125 height 21
click at [386, 588] on div at bounding box center [391, 599] width 125 height 21
click at [392, 656] on div at bounding box center [391, 666] width 125 height 21
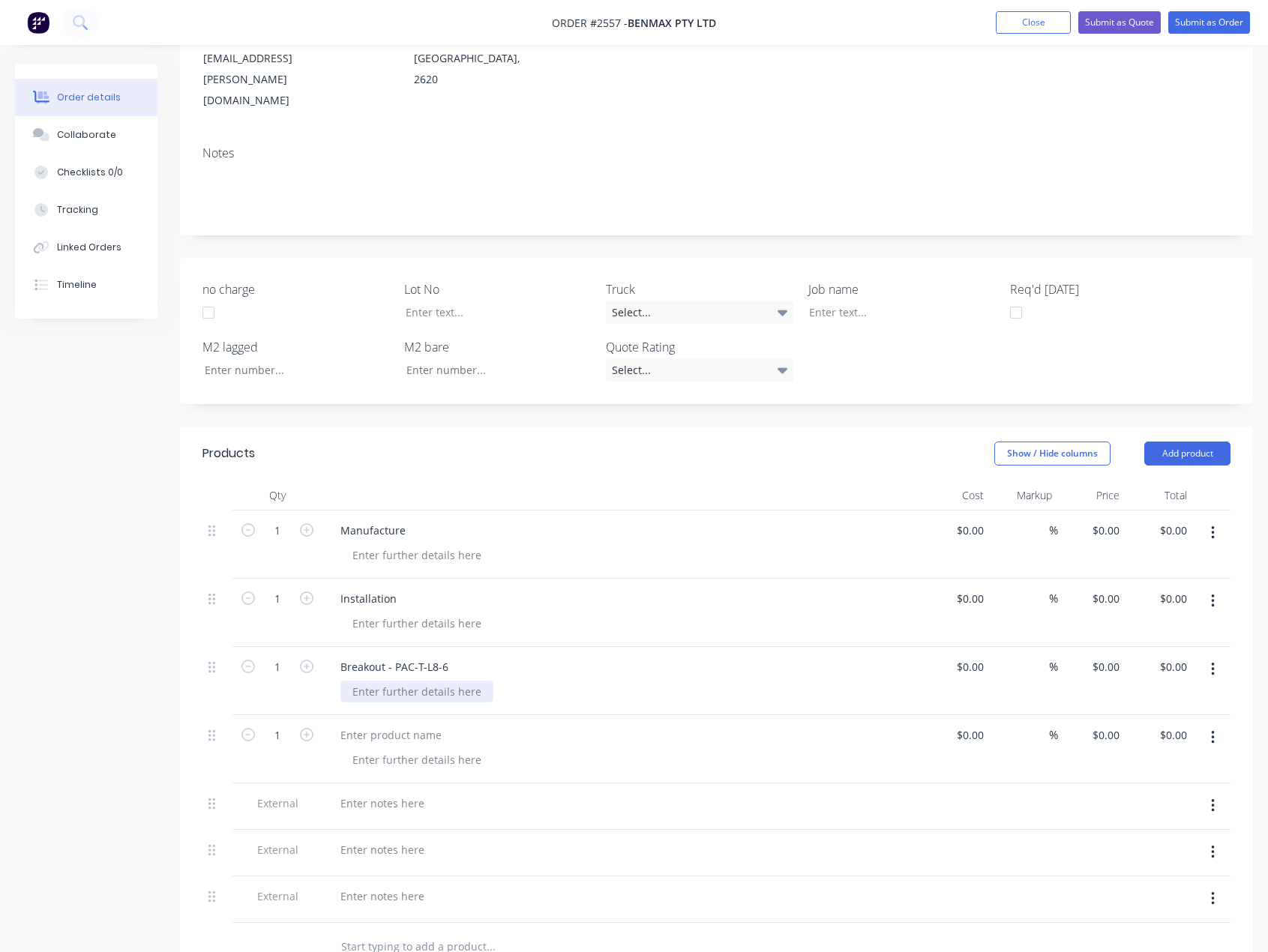
click at [379, 681] on div at bounding box center [417, 691] width 153 height 21
click at [410, 724] on div at bounding box center [391, 735] width 125 height 21
click at [424, 656] on div "Breakout - PAC-T-L8-6" at bounding box center [394, 666] width 132 height 21
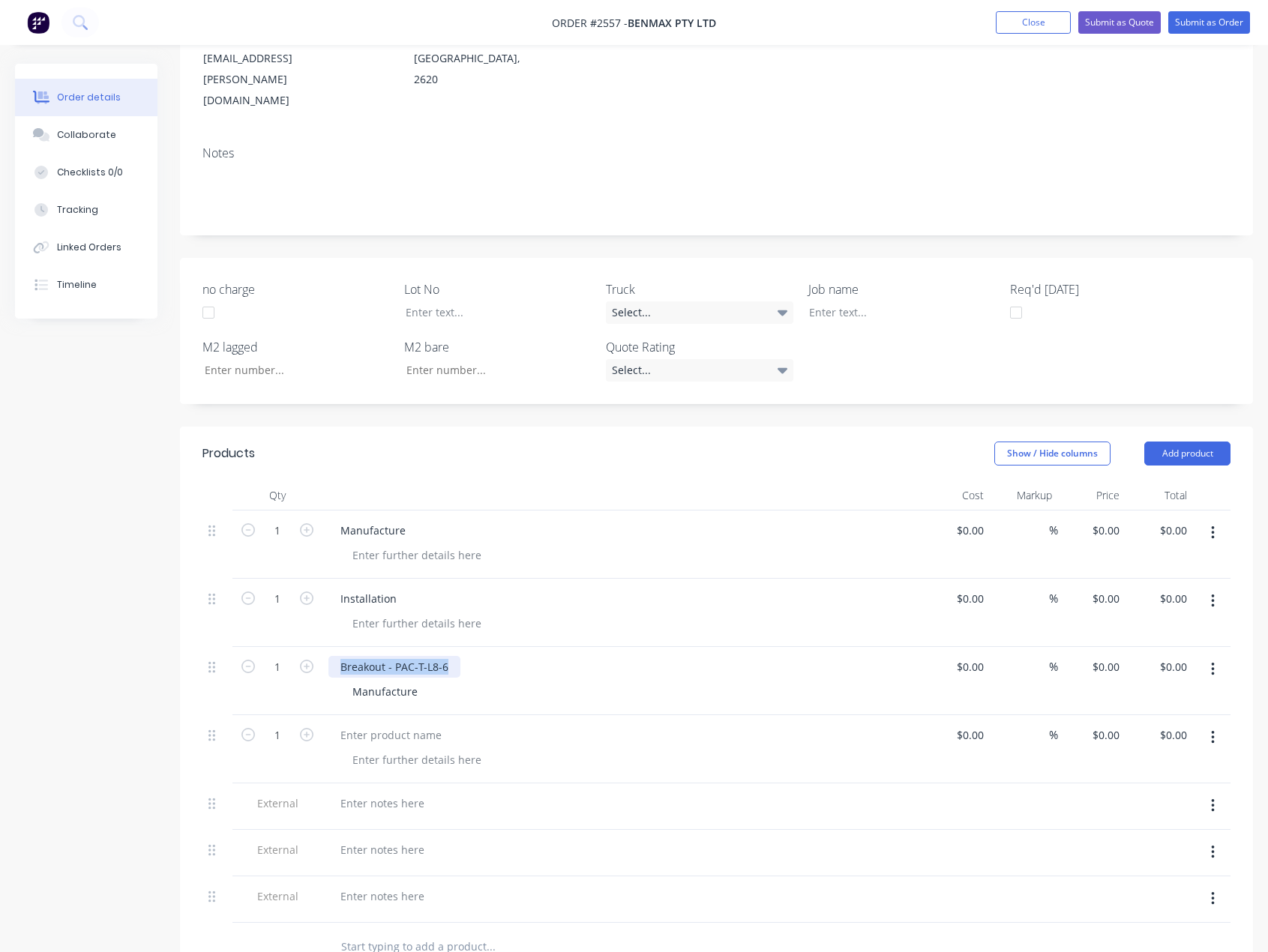
copy div "Breakout - PAC-T-L8-6"
click at [422, 724] on div at bounding box center [391, 735] width 125 height 21
paste div
click at [421, 749] on div at bounding box center [417, 760] width 153 height 21
click at [404, 793] on div at bounding box center [382, 803] width 108 height 21
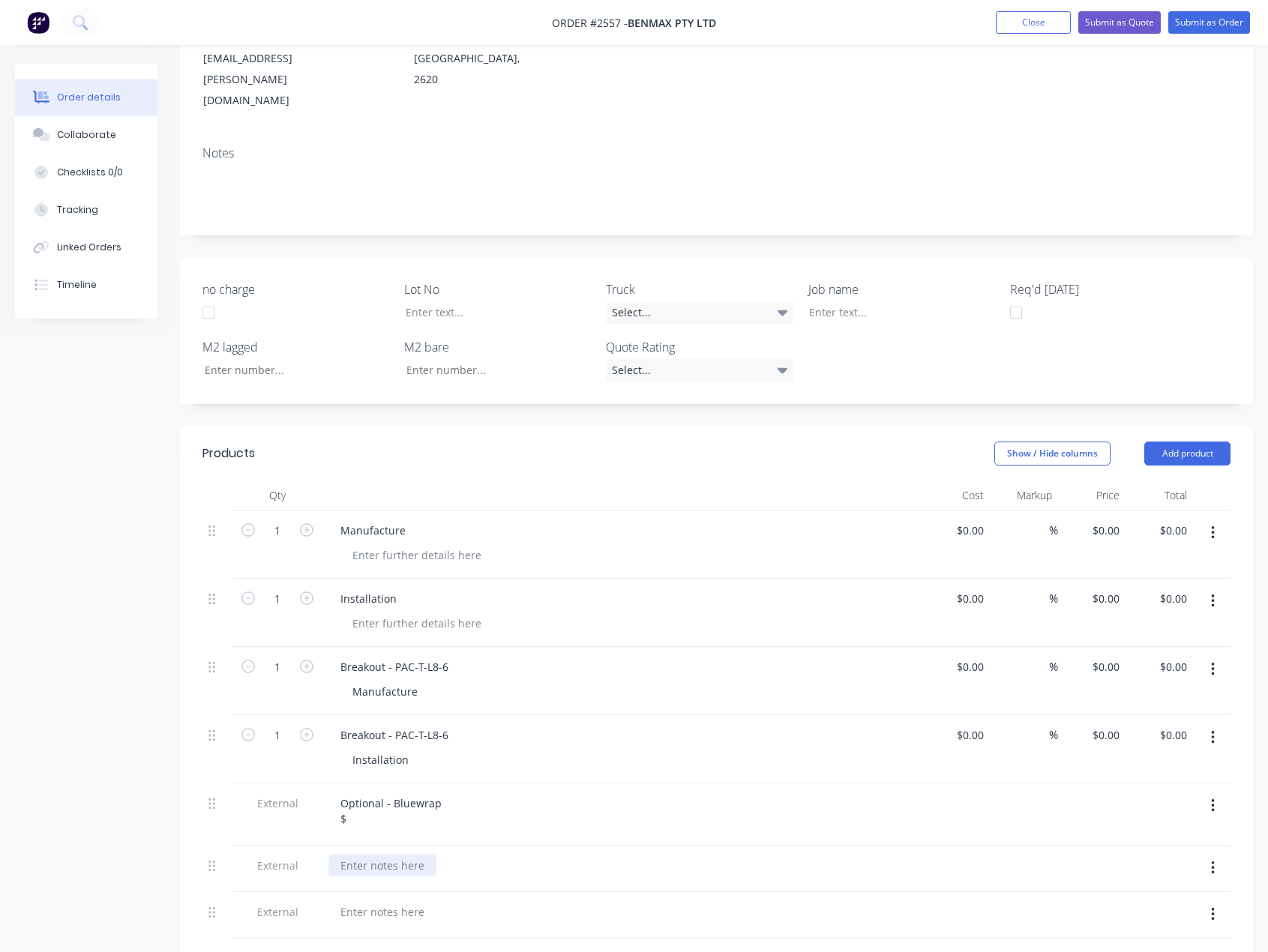
click at [403, 855] on div at bounding box center [382, 866] width 108 height 21
click at [395, 916] on div at bounding box center [382, 927] width 108 height 21
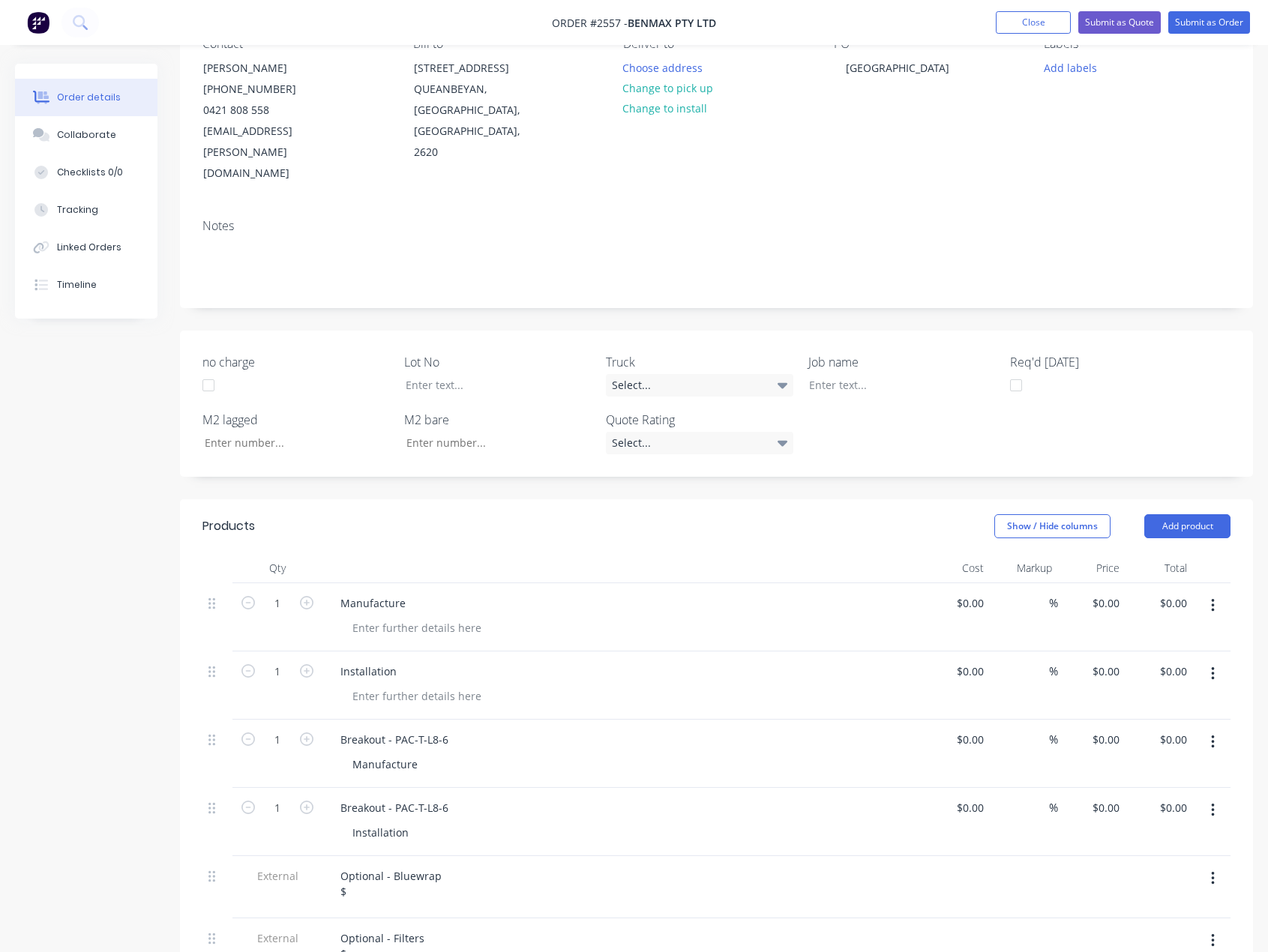
scroll to position [150, 0]
click at [1176, 731] on input "0.00" at bounding box center [1179, 742] width 28 height 21
type input "1260"
type input "$1,260.00"
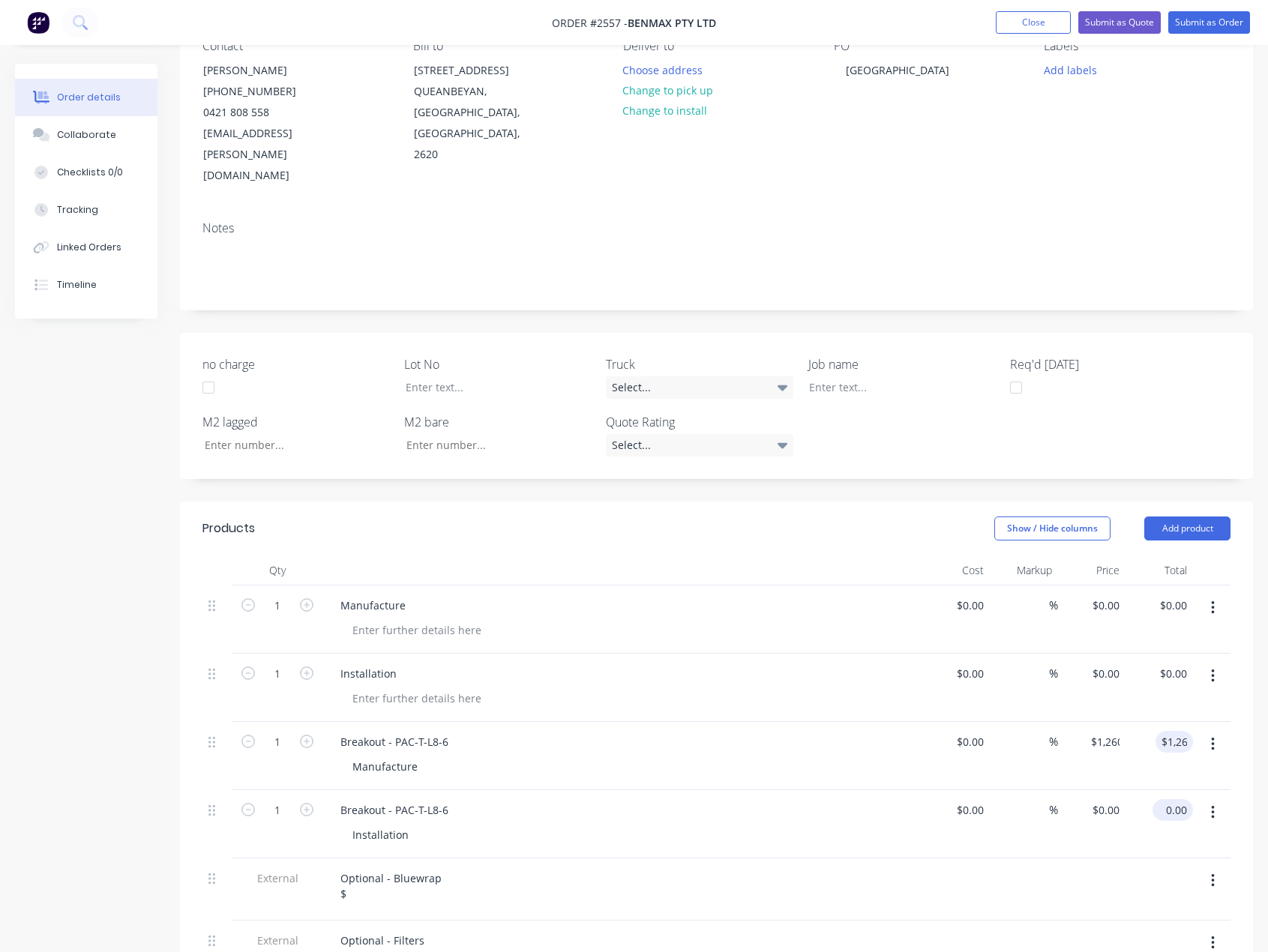
click at [1183, 799] on input "0.00" at bounding box center [1175, 810] width 35 height 21
type input "1770"
type input "$1,770.00"
click at [751, 434] on div "Select..." at bounding box center [699, 445] width 188 height 22
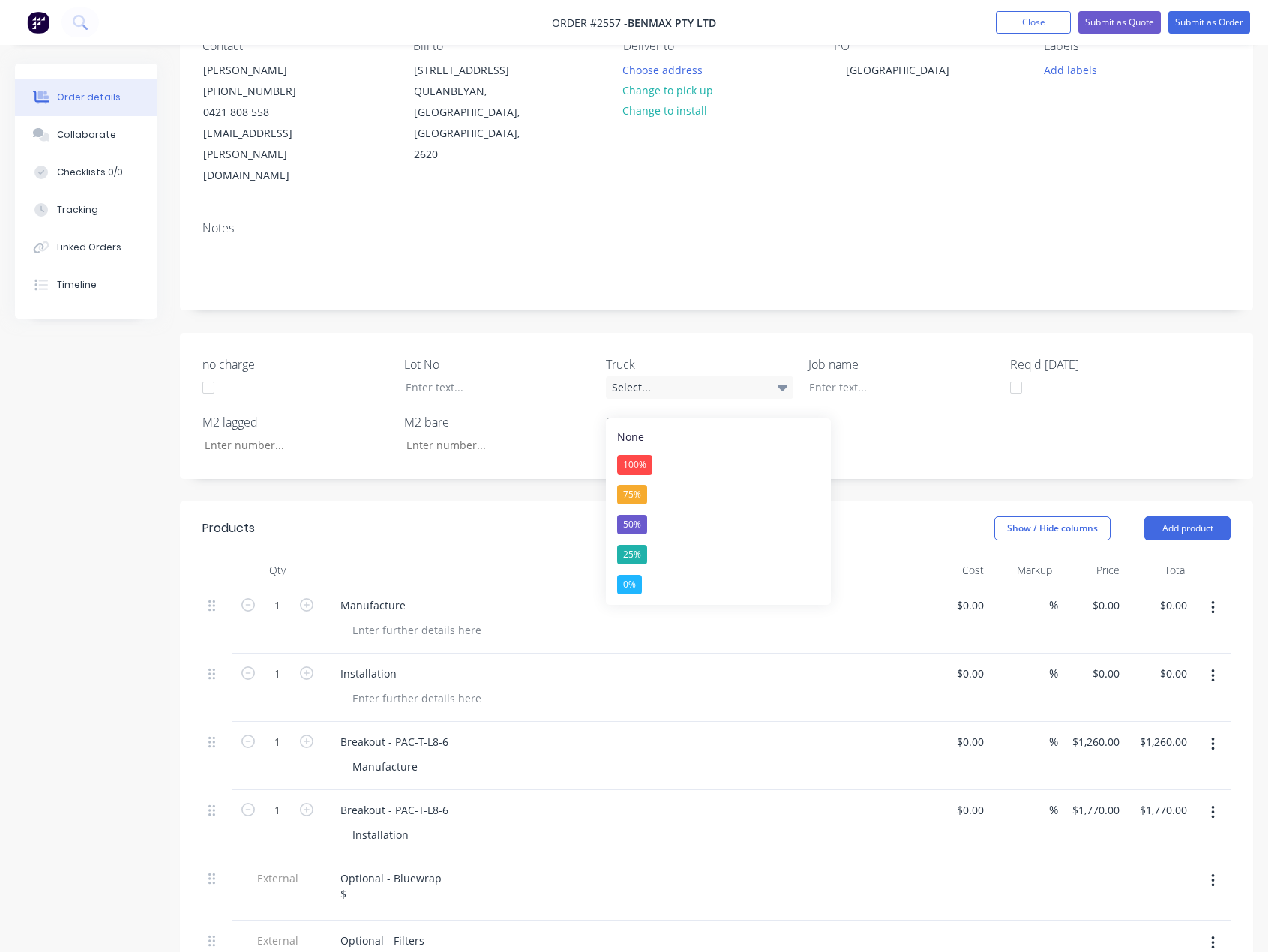
click at [480, 517] on div "Show / Hide columns Add product" at bounding box center [826, 528] width 810 height 24
